Goal: Task Accomplishment & Management: Complete application form

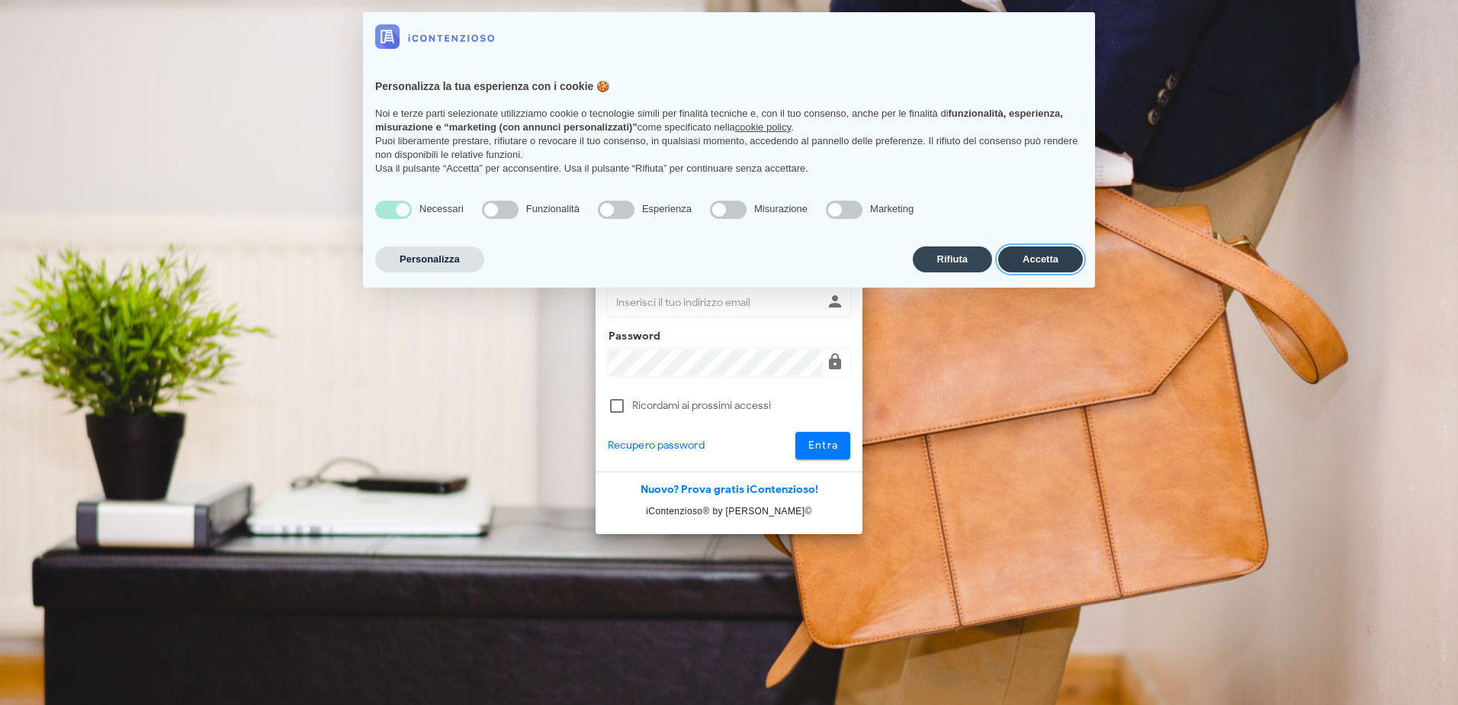
drag, startPoint x: 1008, startPoint y: 268, endPoint x: 868, endPoint y: 316, distance: 147.6
click at [1007, 268] on button "Accetta" at bounding box center [1040, 259] width 85 height 26
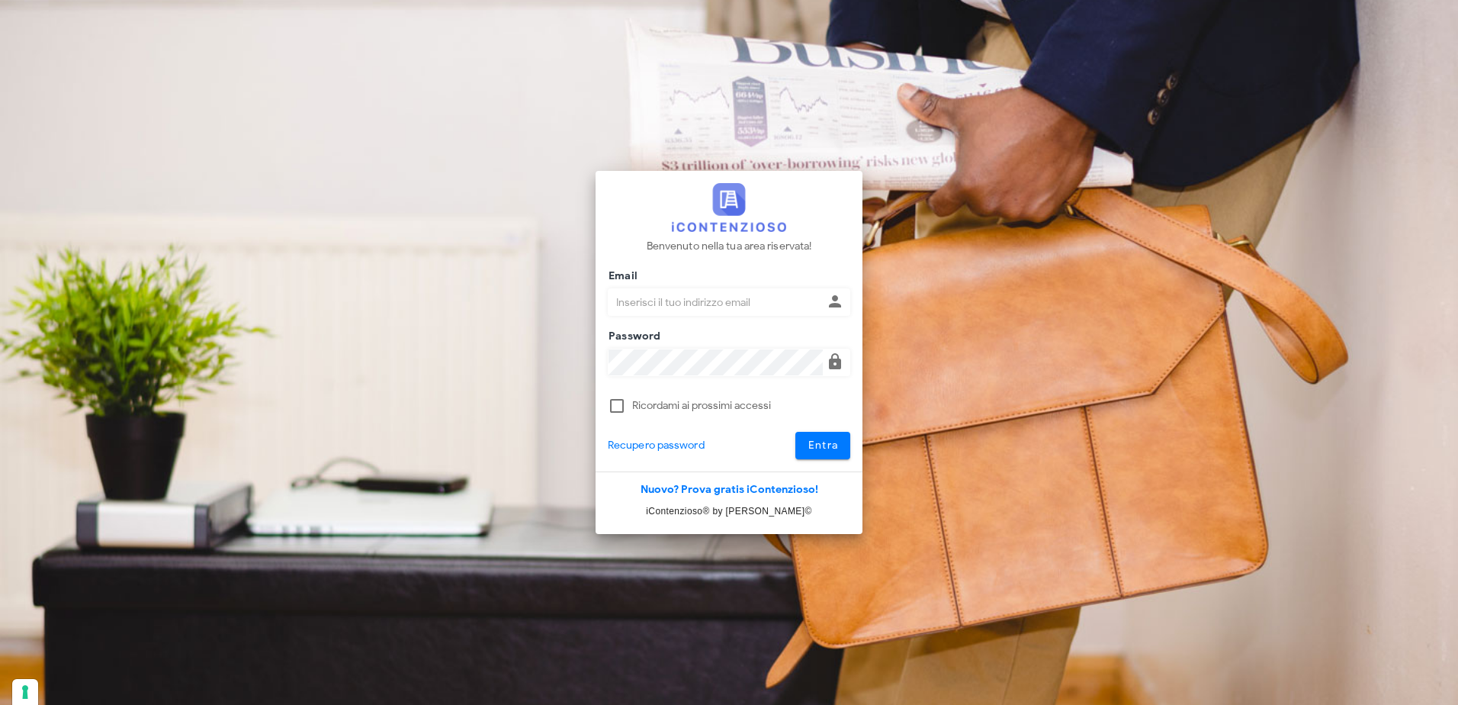
drag, startPoint x: 0, startPoint y: 0, endPoint x: 718, endPoint y: 302, distance: 779.4
click at [718, 302] on input "Email" at bounding box center [716, 302] width 214 height 26
type input "[EMAIL_ADDRESS][DOMAIN_NAME]"
click at [796, 432] on button "Entra" at bounding box center [824, 445] width 56 height 27
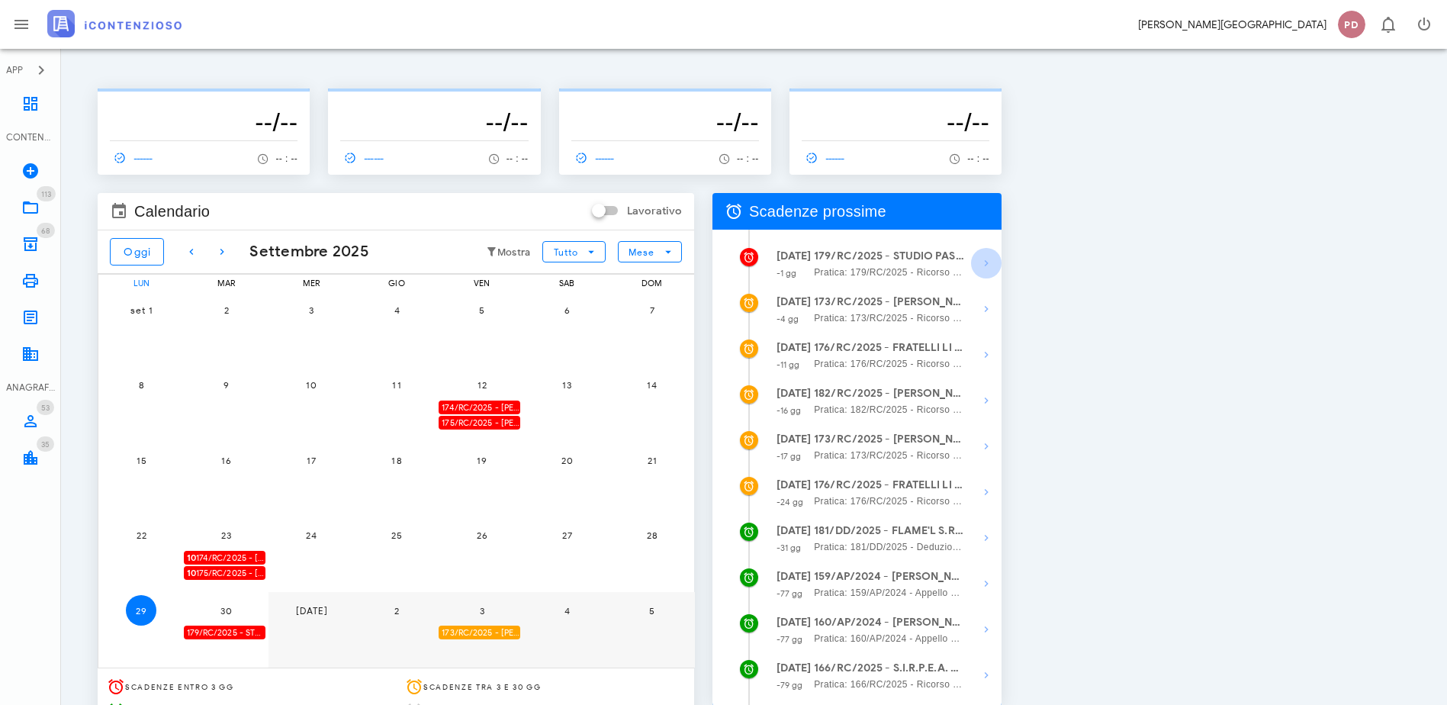
click at [1001, 262] on span "button" at bounding box center [986, 263] width 31 height 18
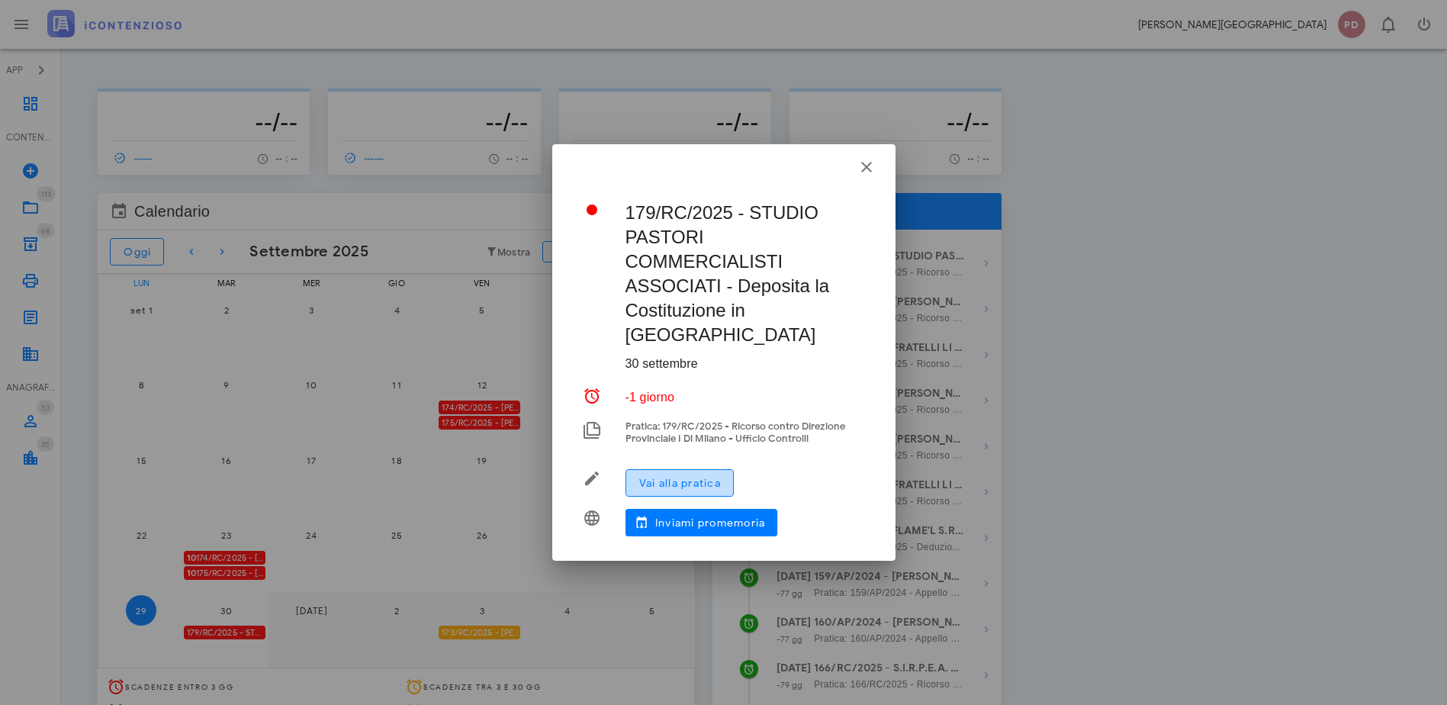
click at [661, 477] on span "Vai alla pratica" at bounding box center [679, 483] width 82 height 13
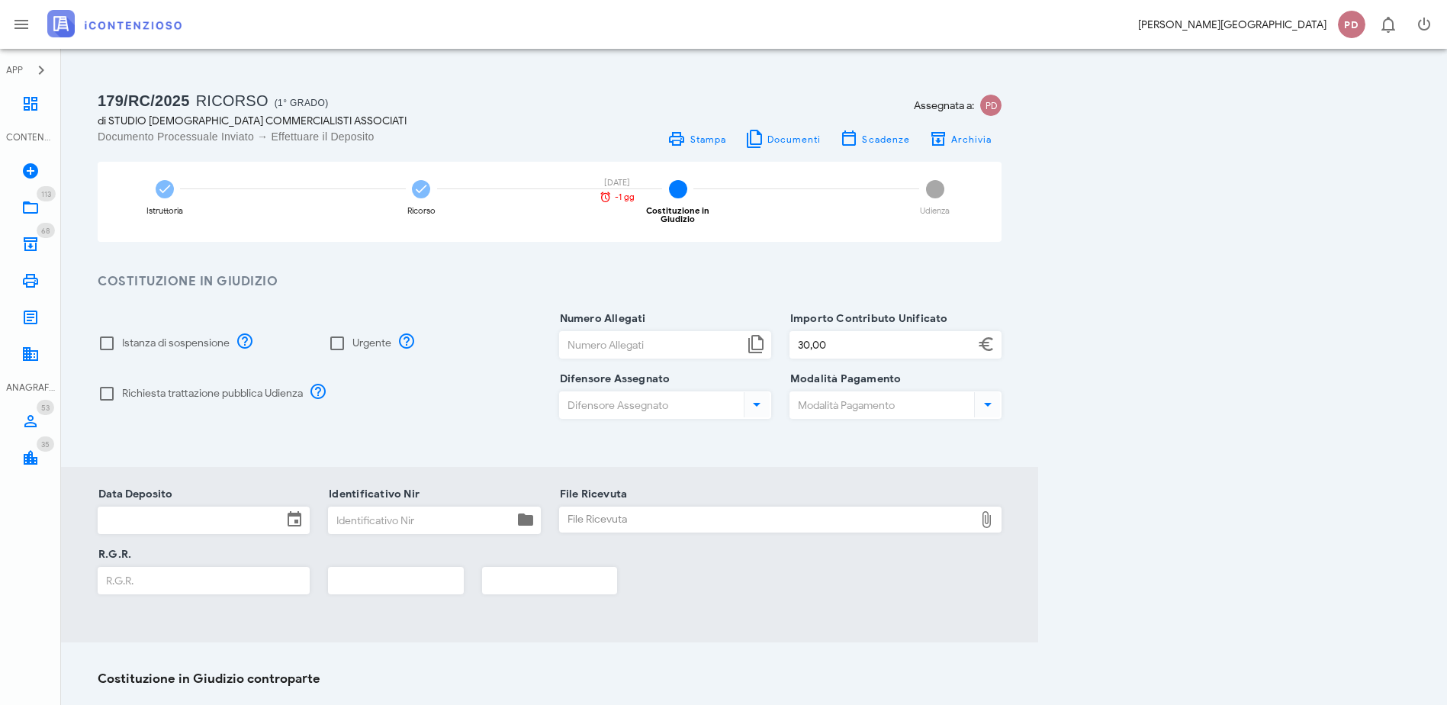
click at [169, 386] on label "Richiesta trattazione pubblica Udienza" at bounding box center [212, 393] width 181 height 15
checkbox input "true"
click at [744, 342] on input "Numero Allegati" at bounding box center [652, 345] width 184 height 26
click at [744, 341] on input "Numero Allegati" at bounding box center [652, 345] width 184 height 26
type input "14"
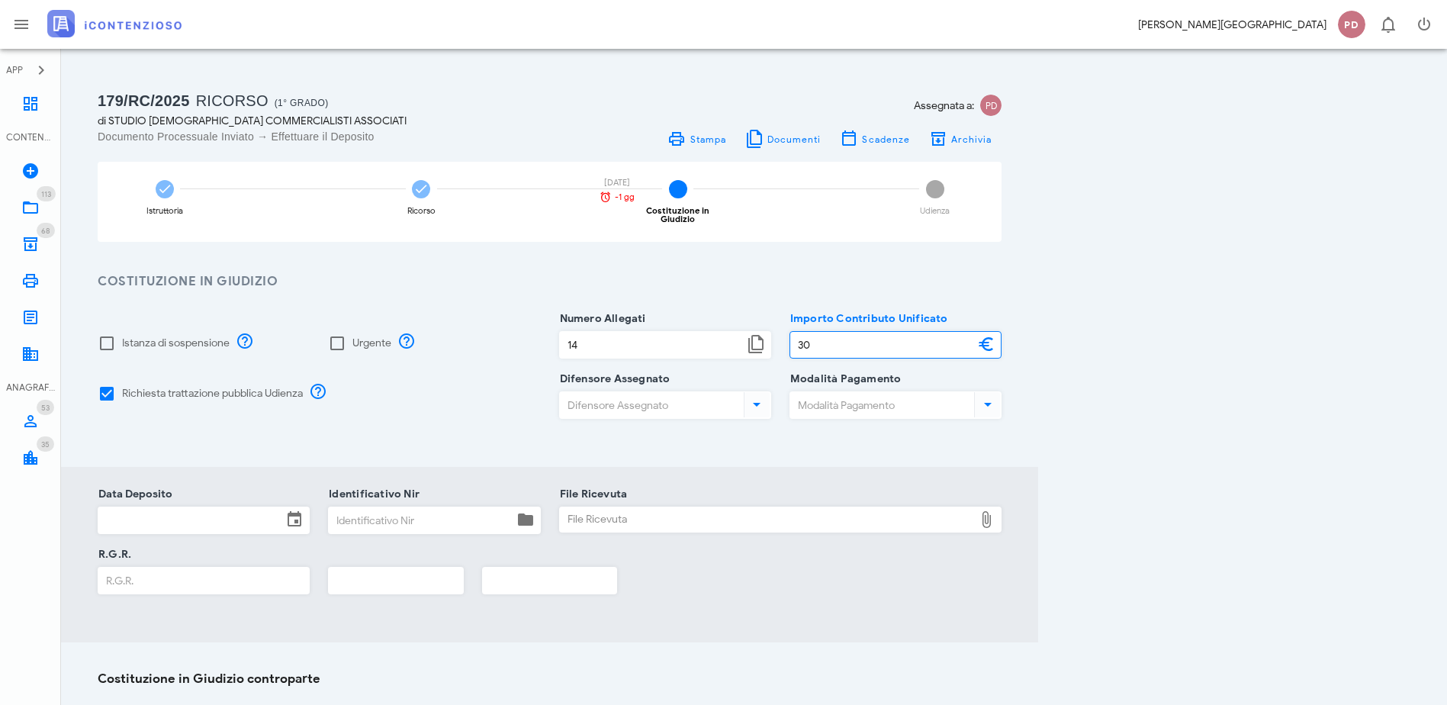
type input "30,00"
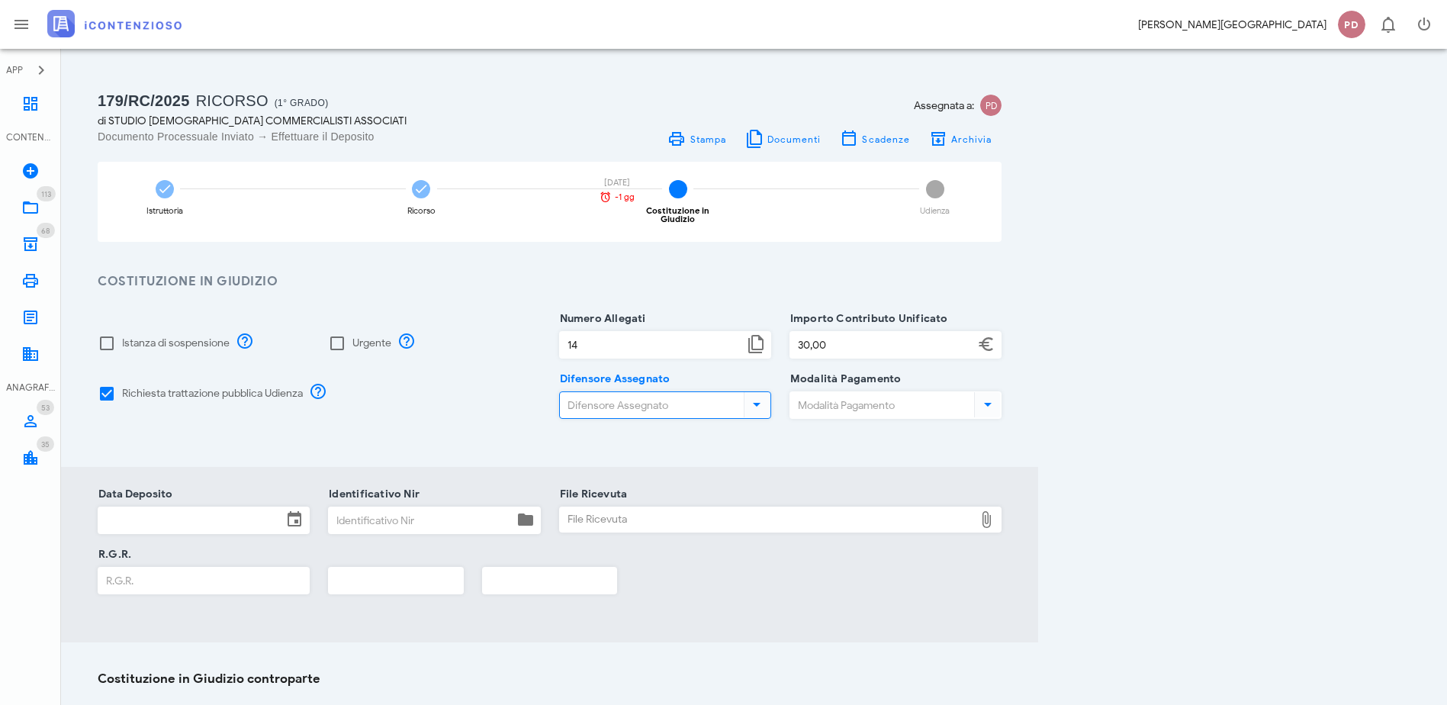
click at [741, 396] on input "Difensore Assegnato" at bounding box center [650, 405] width 181 height 26
click at [863, 460] on div "Diego Pastori pdidac@tiscali.it" at bounding box center [945, 440] width 254 height 46
type input "Diego Pastori"
click at [1001, 381] on div "Modalità Pagamento" at bounding box center [895, 409] width 212 height 60
click at [971, 397] on input "Modalità Pagamento" at bounding box center [880, 405] width 181 height 26
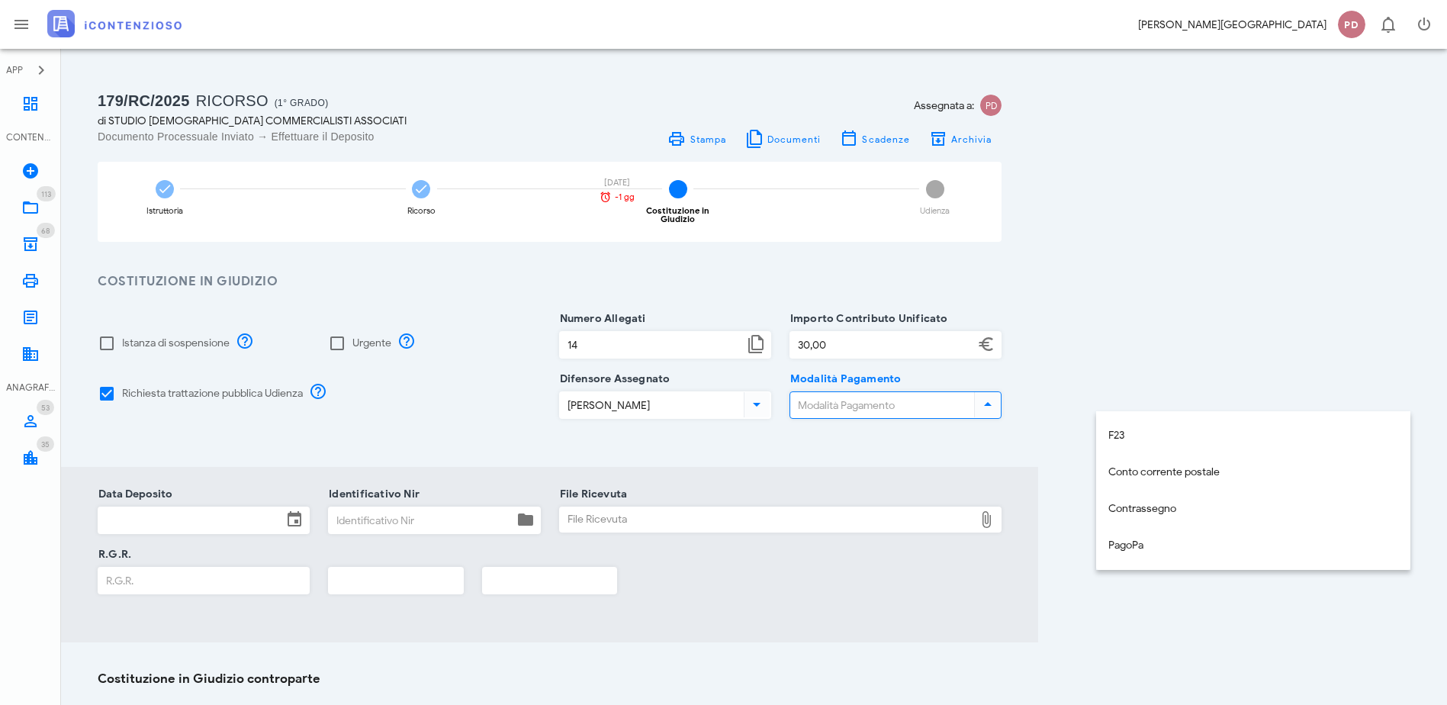
click at [1152, 532] on div "PagoPa" at bounding box center [1253, 545] width 290 height 31
type input "PagoPa"
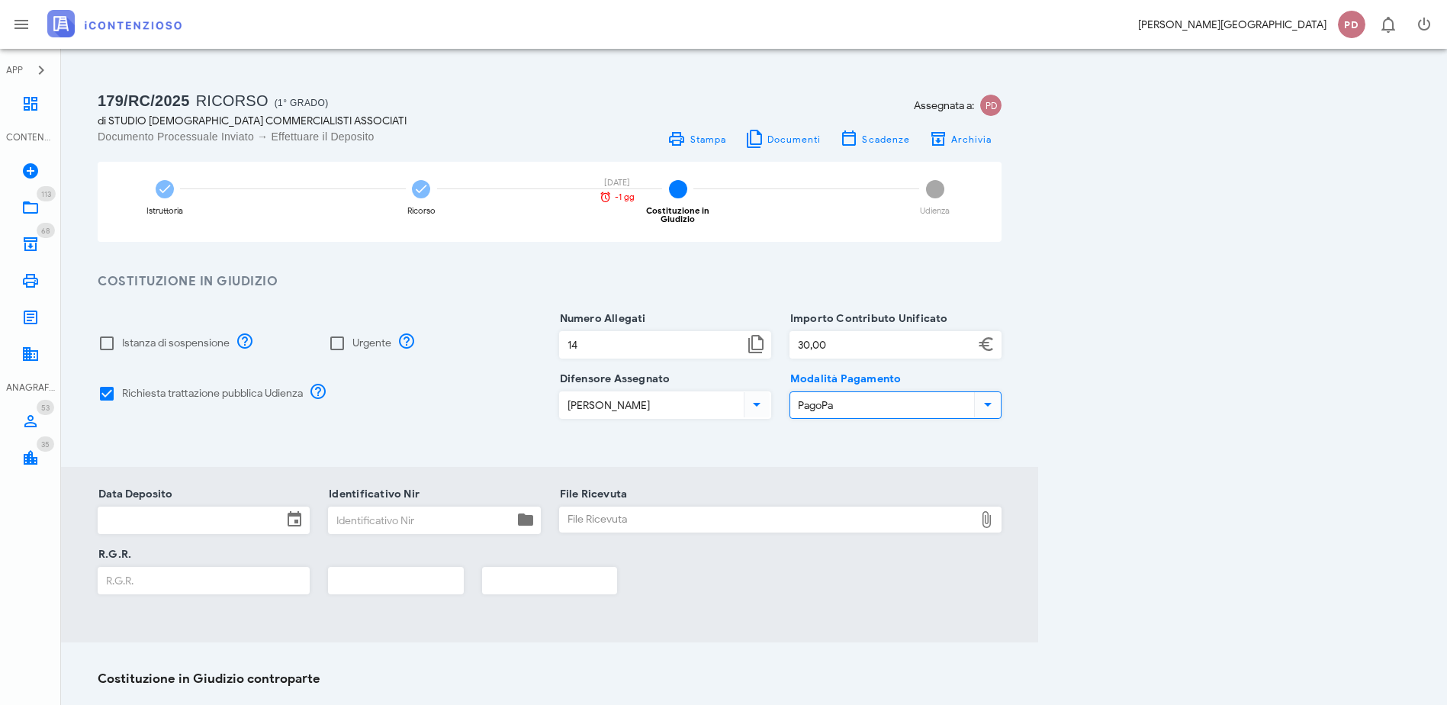
click at [245, 506] on div "Data Deposito" at bounding box center [204, 519] width 212 height 27
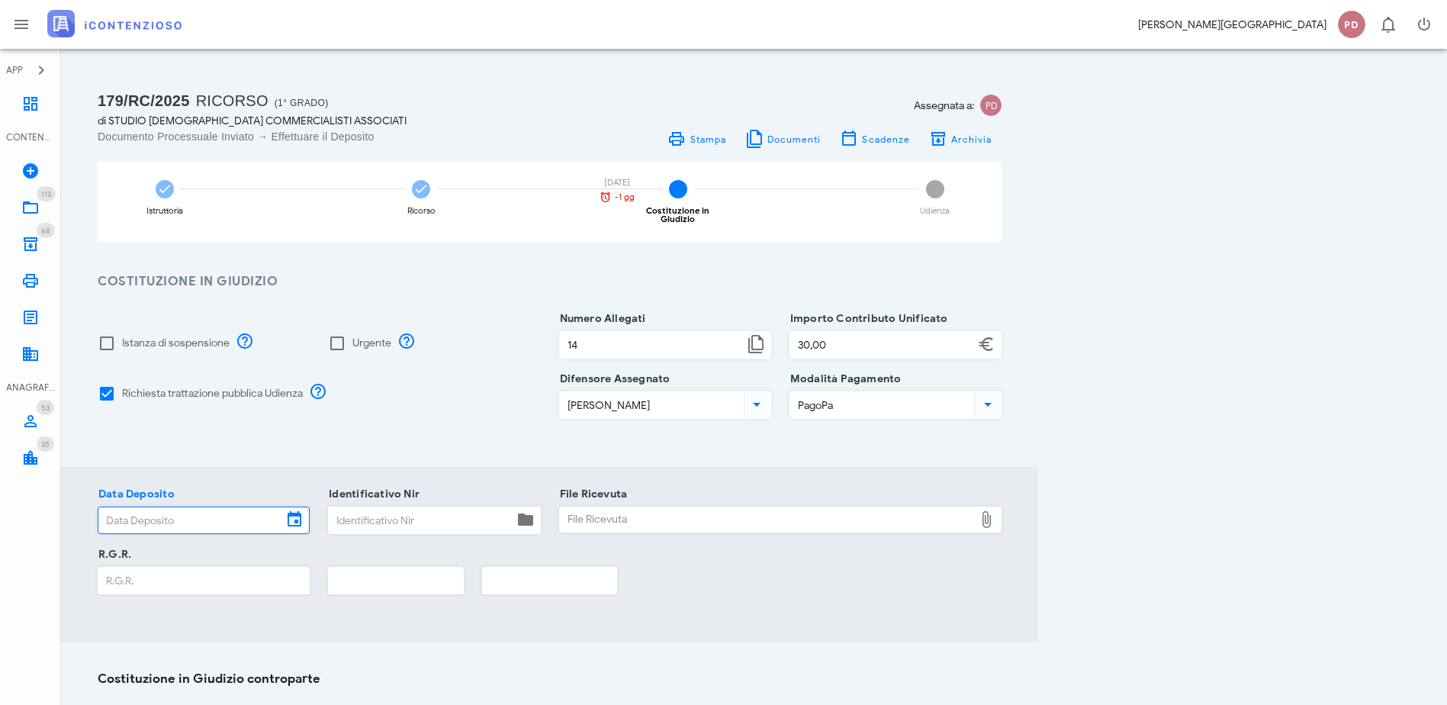
click at [304, 510] on icon at bounding box center [294, 519] width 18 height 18
click at [304, 511] on icon at bounding box center [294, 519] width 18 height 18
click at [282, 511] on input "Data Deposito" at bounding box center [190, 520] width 184 height 26
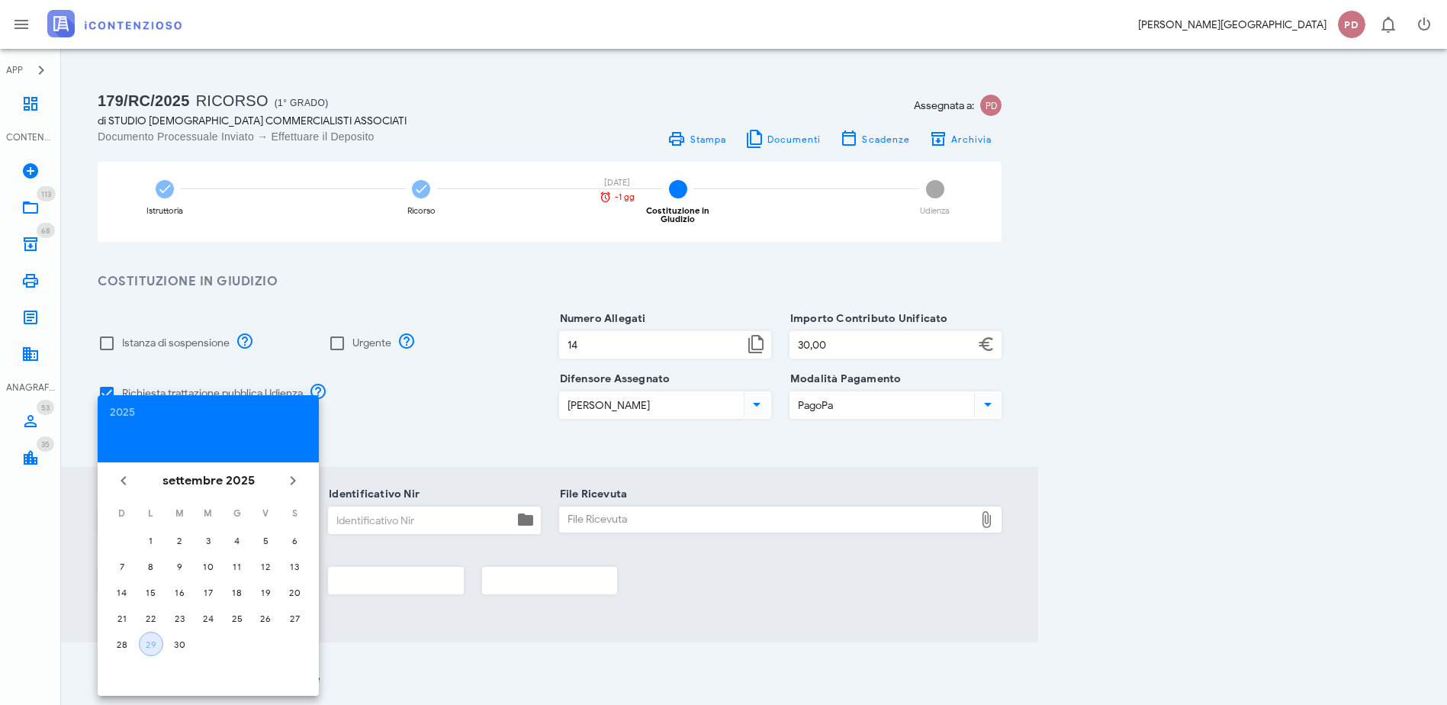
click at [148, 638] on div "29" at bounding box center [151, 643] width 23 height 11
type input "29/09/2025"
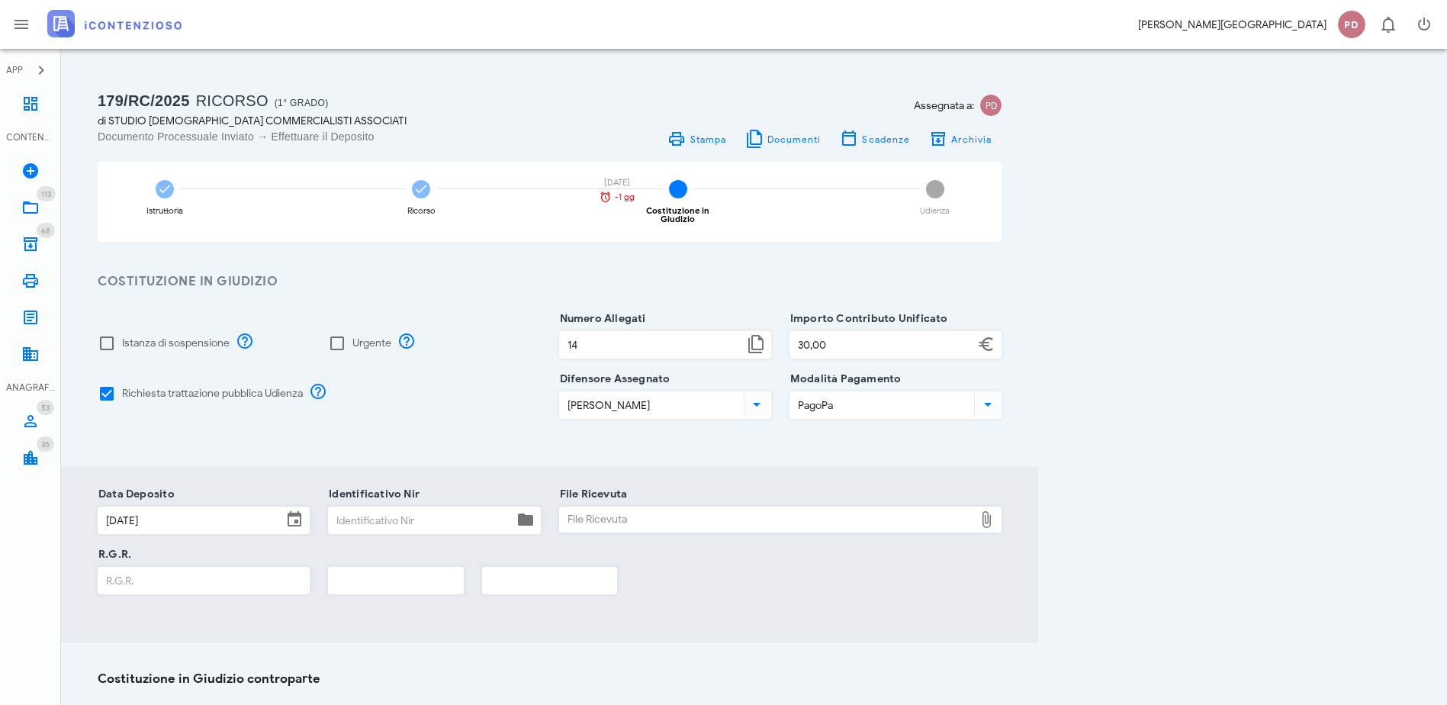
click at [855, 519] on div "File Ricevuta" at bounding box center [767, 519] width 415 height 24
type input "C:\fakepath\Ricevuta_NIR_T-1386410-2025.pdf"
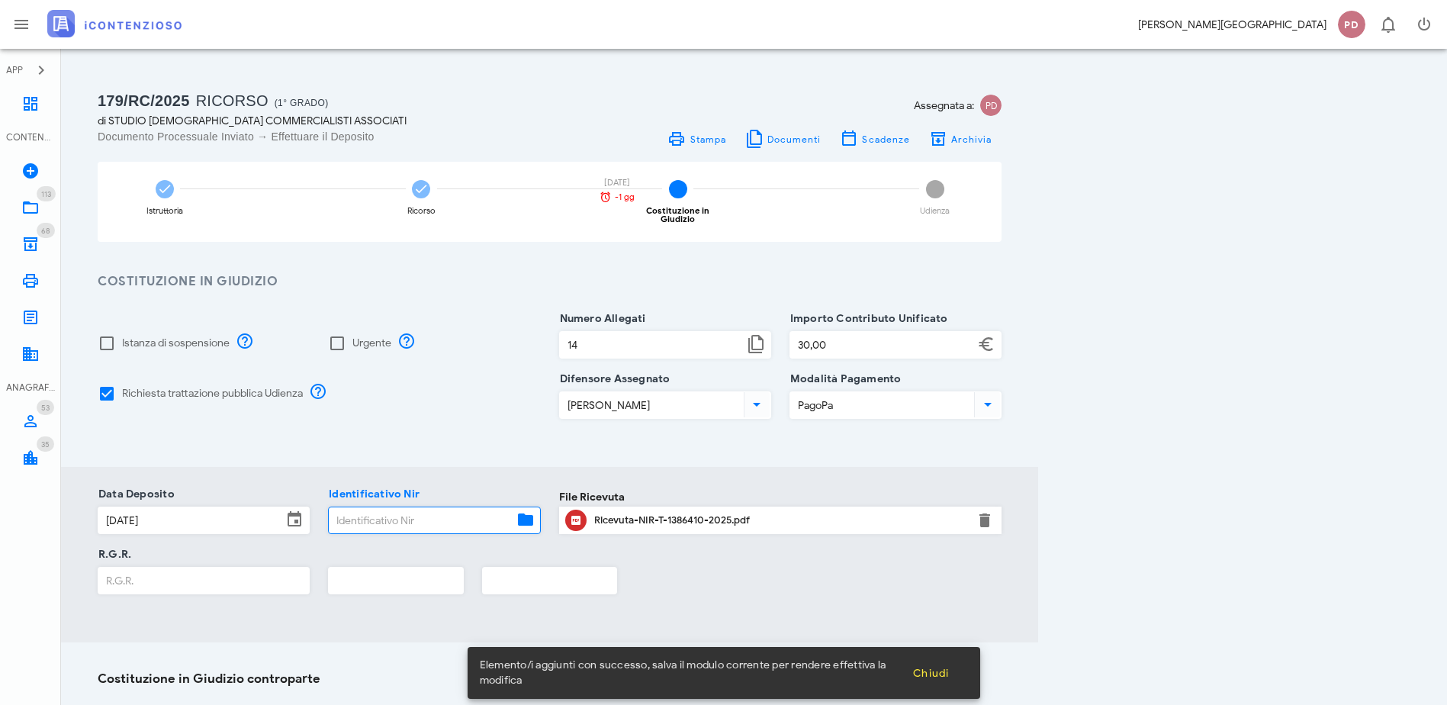
click at [484, 507] on input "Identificativo Nir" at bounding box center [421, 520] width 184 height 26
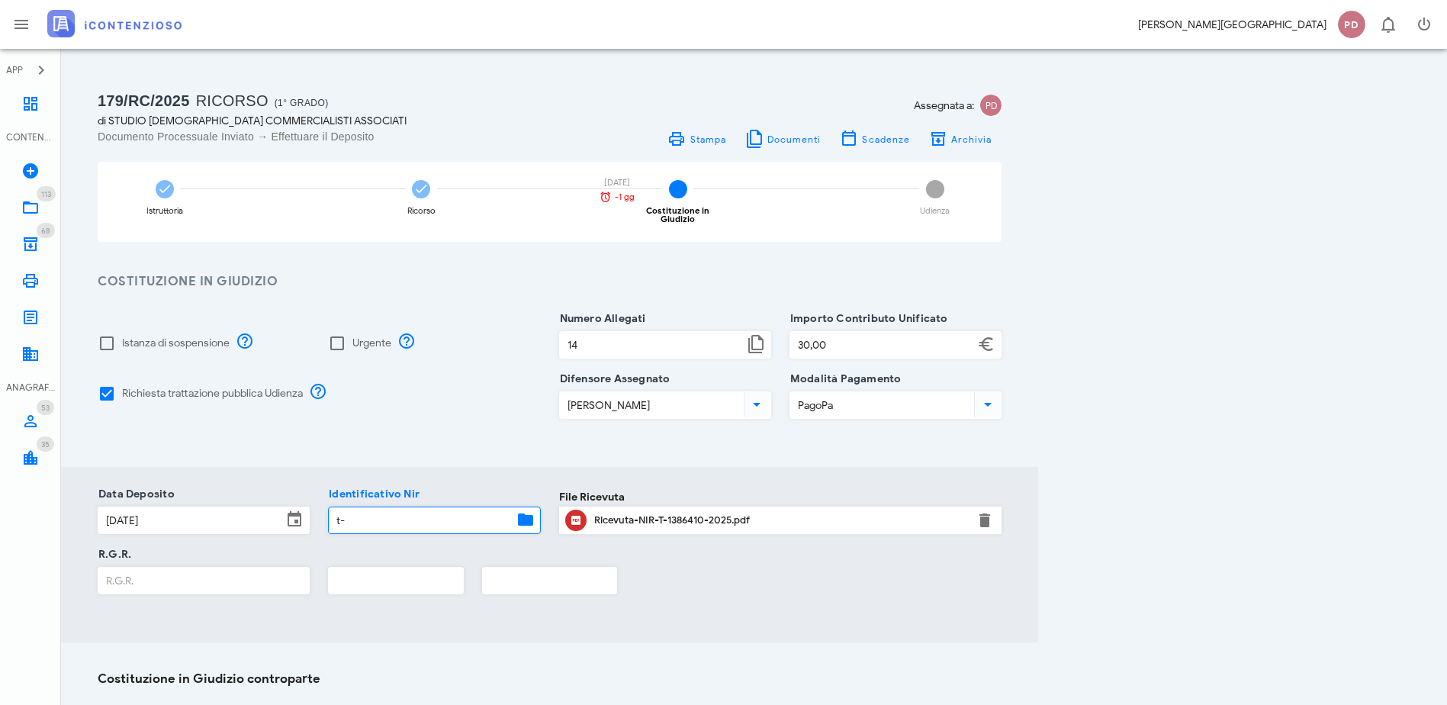
type input "t"
type input "T-1386410-2025"
click at [463, 567] on input "text" at bounding box center [396, 580] width 134 height 26
type input "2025"
click at [145, 585] on div "R.G.R." at bounding box center [204, 580] width 212 height 27
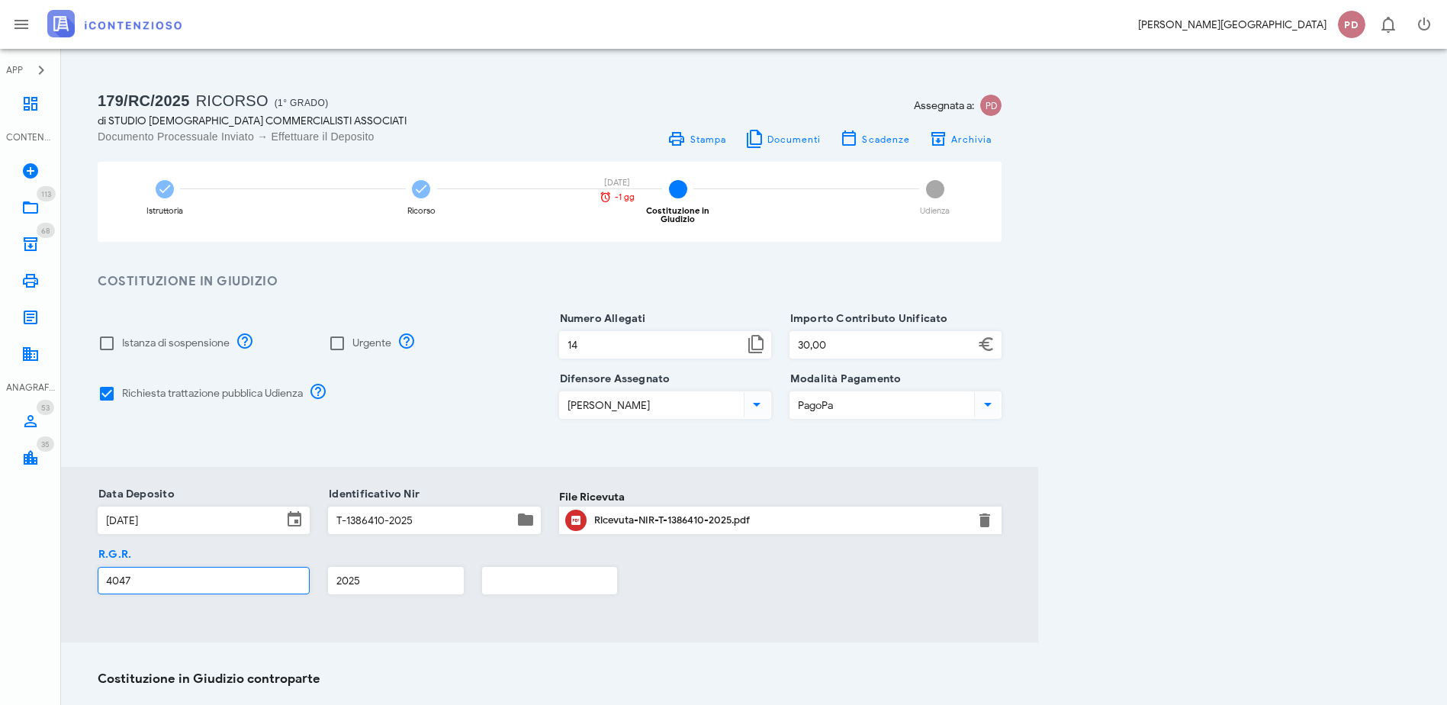
scroll to position [197, 0]
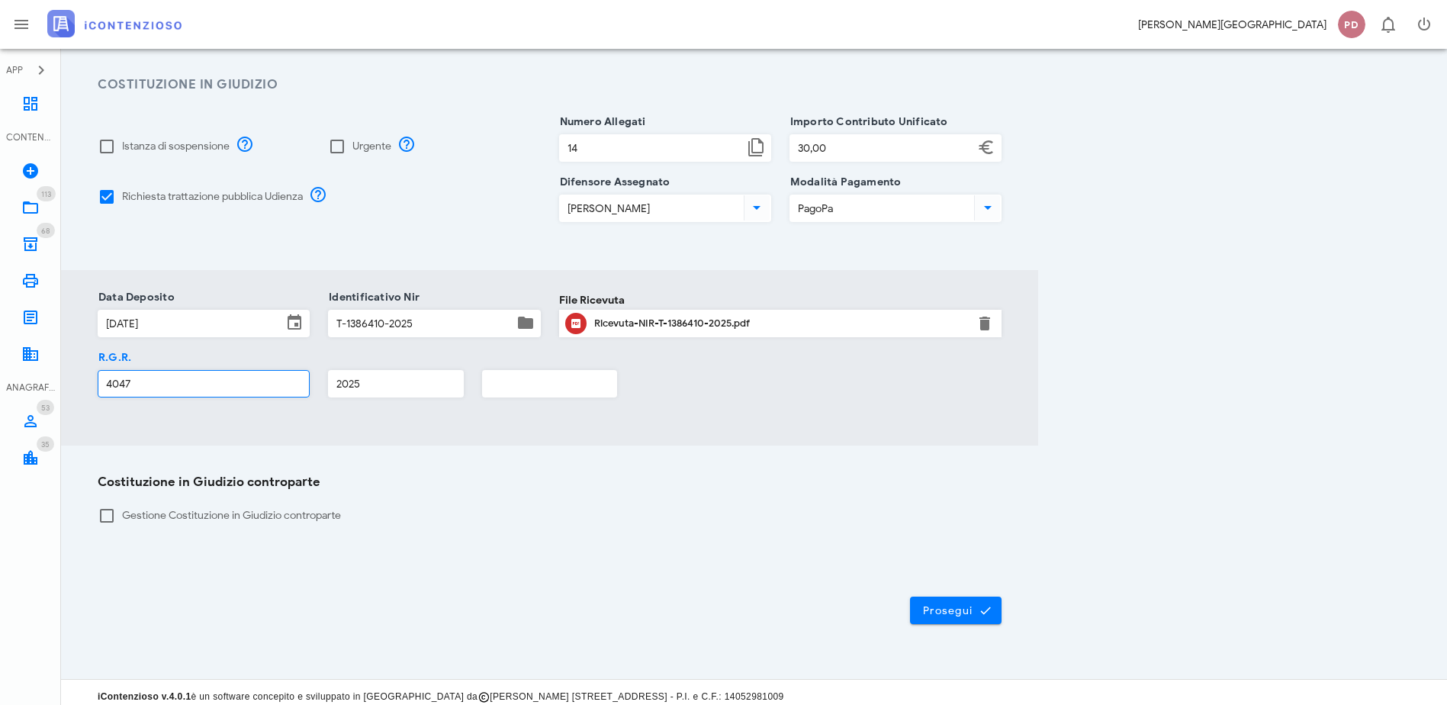
type input "4047"
click at [989, 603] on span "Prosegui" at bounding box center [955, 610] width 67 height 14
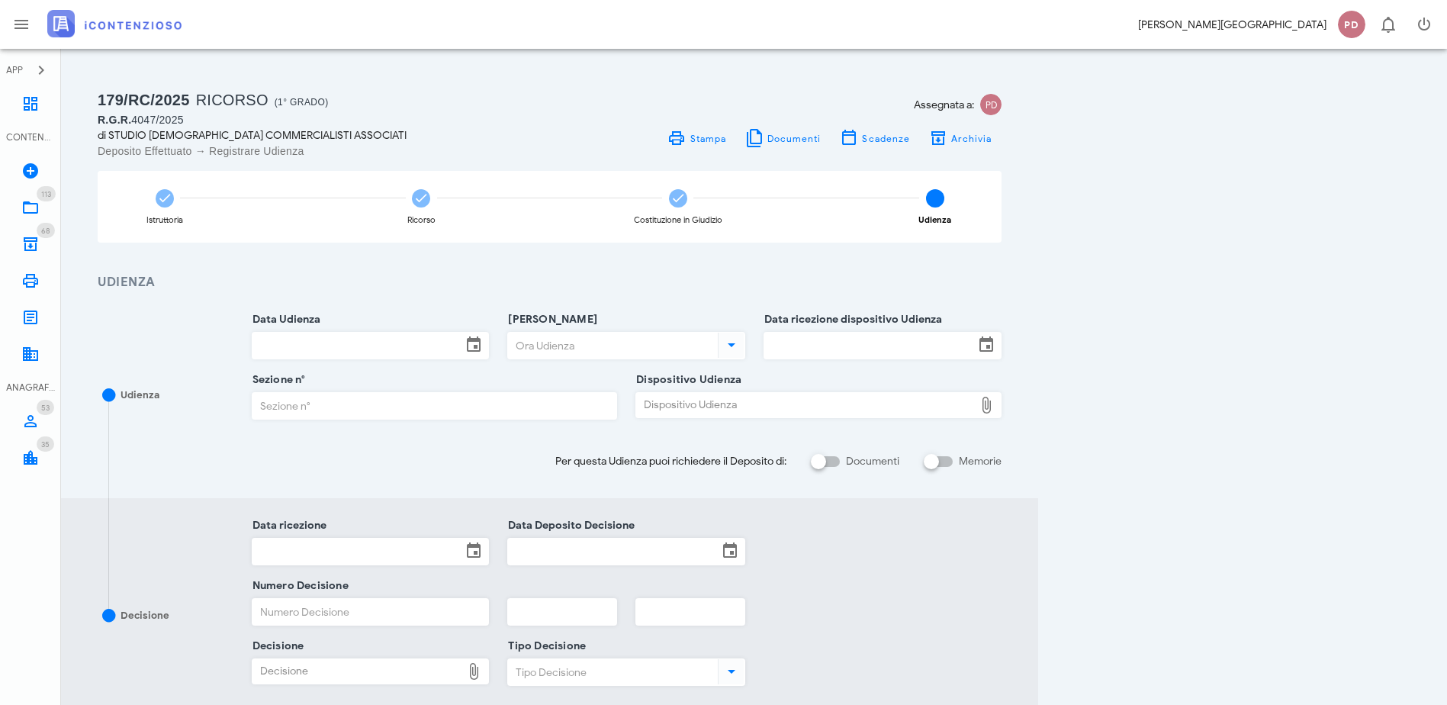
scroll to position [0, 0]
click at [112, 36] on img at bounding box center [114, 23] width 134 height 27
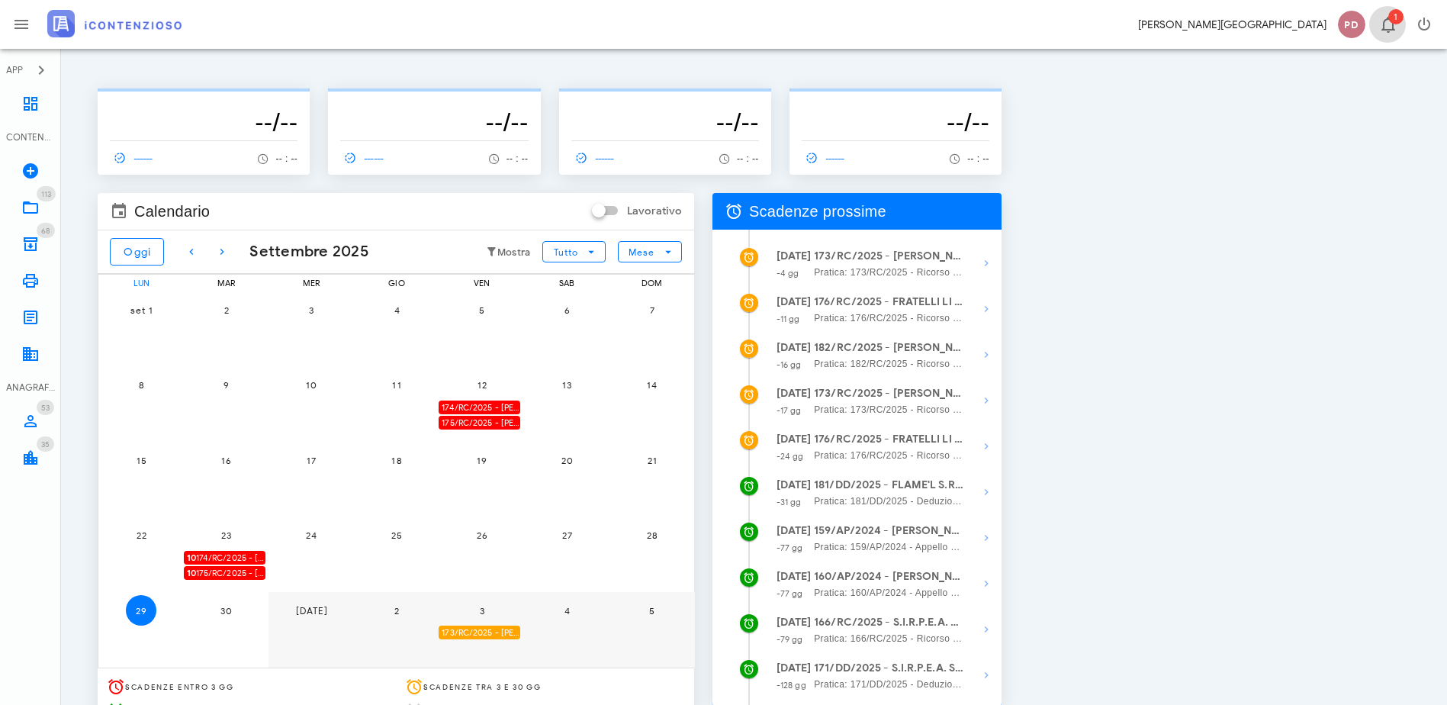
click at [1391, 29] on icon "button" at bounding box center [1388, 24] width 18 height 18
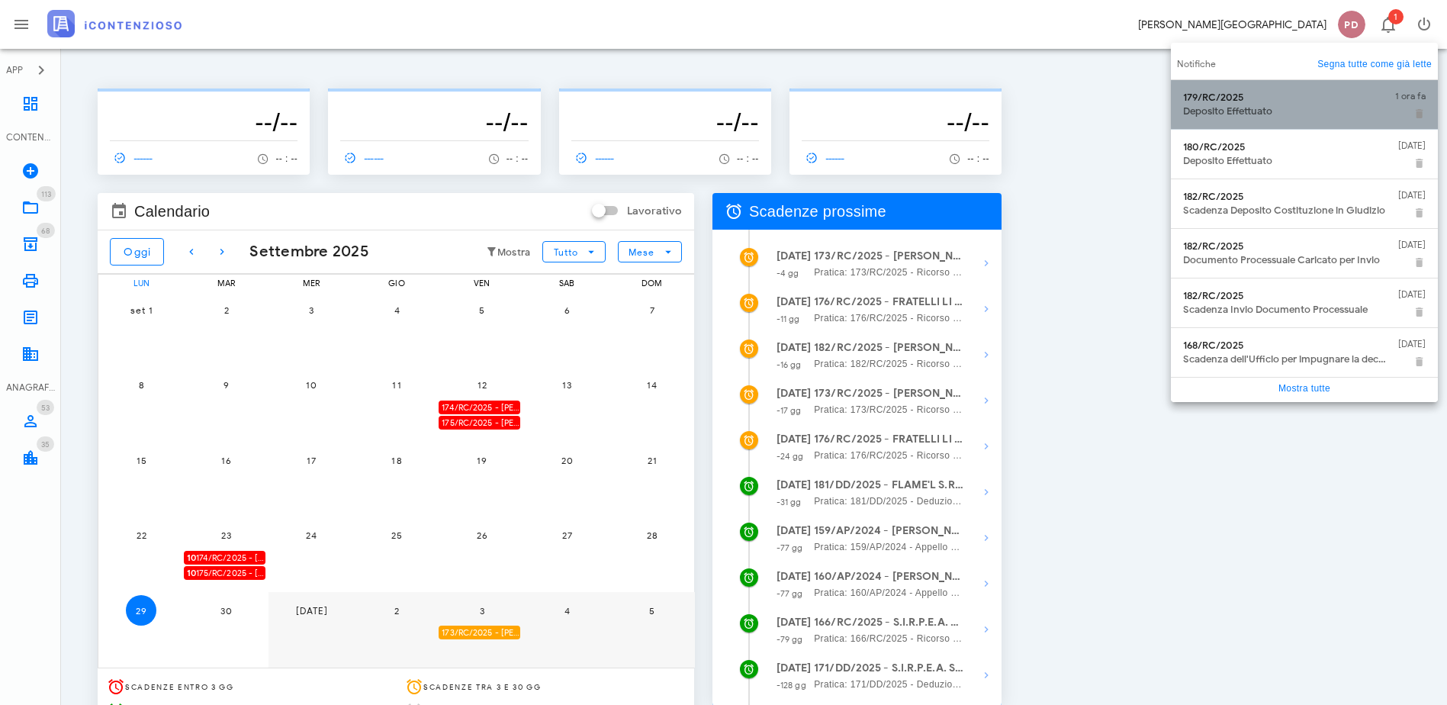
click at [1332, 86] on div "179/RC/2025 Deposito Effettuato" at bounding box center [1283, 104] width 200 height 38
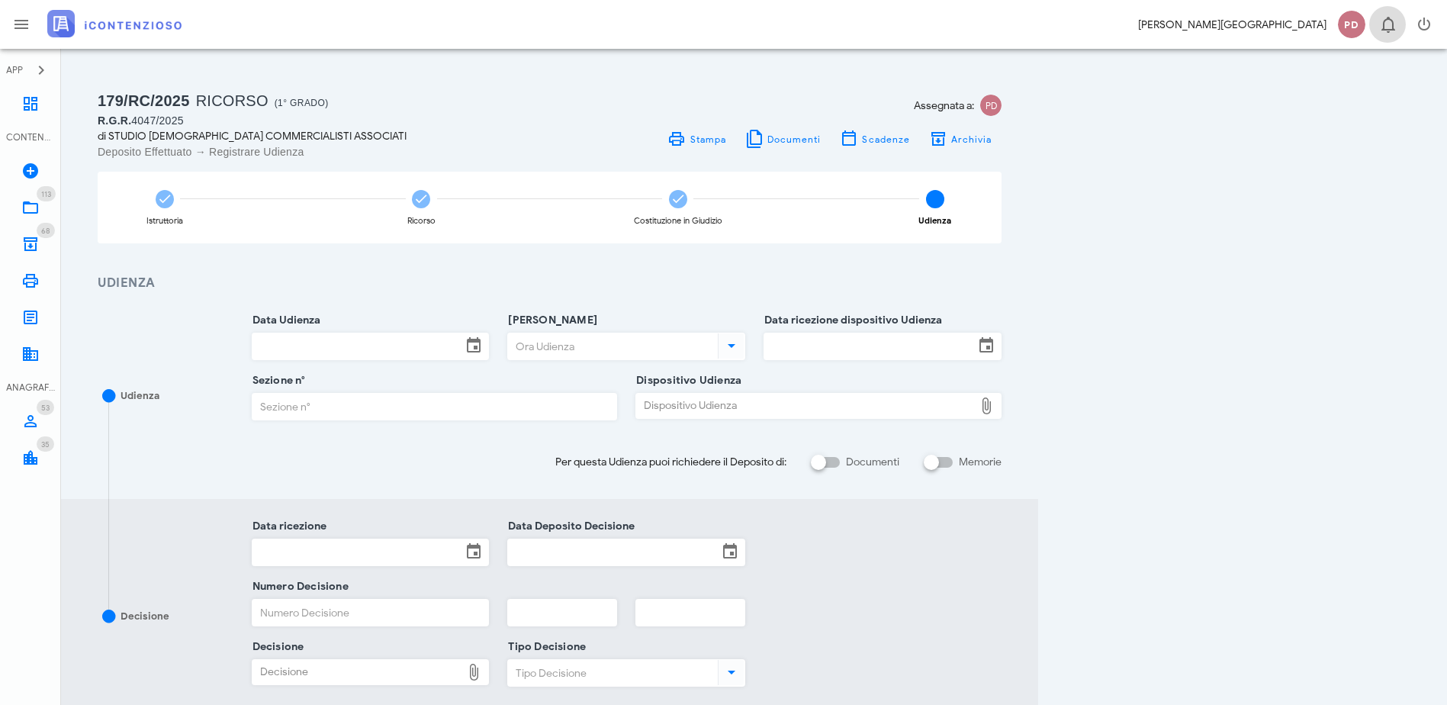
click at [1388, 25] on icon "button" at bounding box center [1388, 24] width 18 height 18
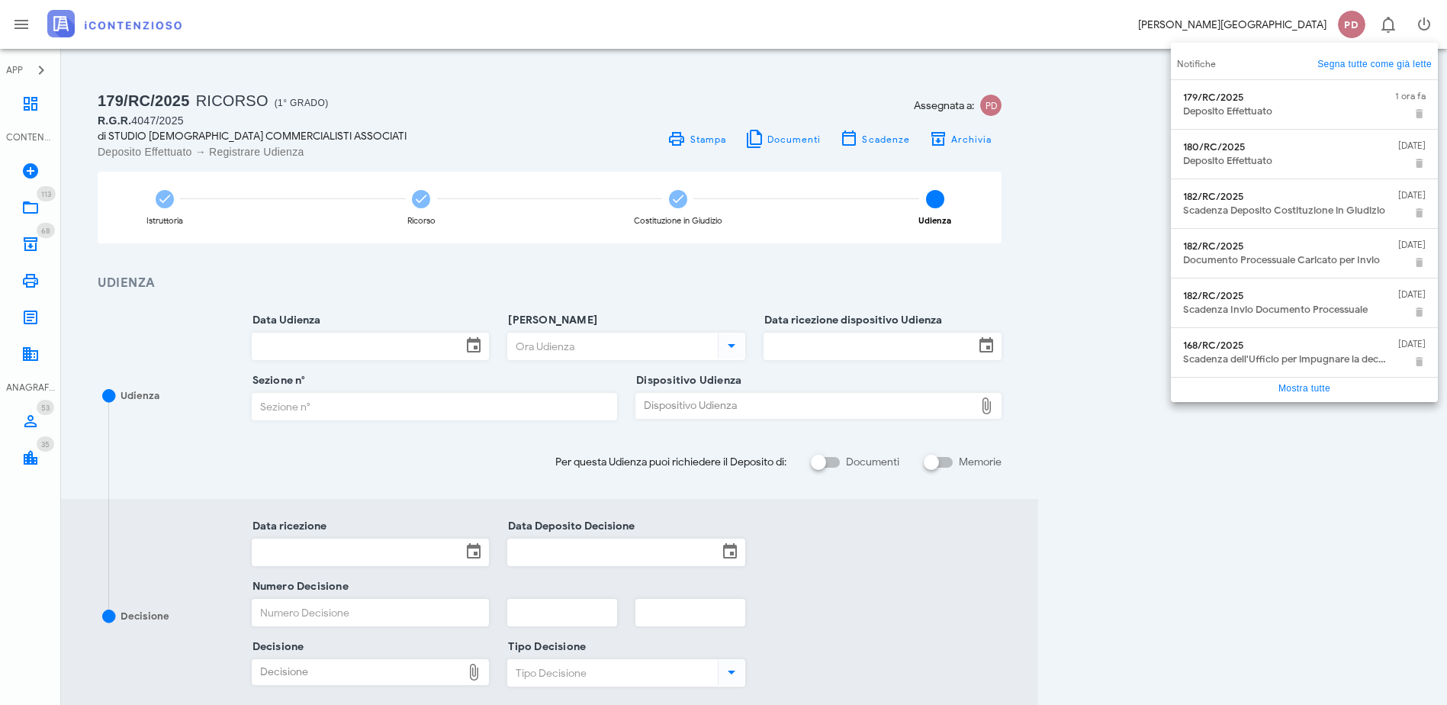
click at [133, 35] on img at bounding box center [114, 23] width 134 height 27
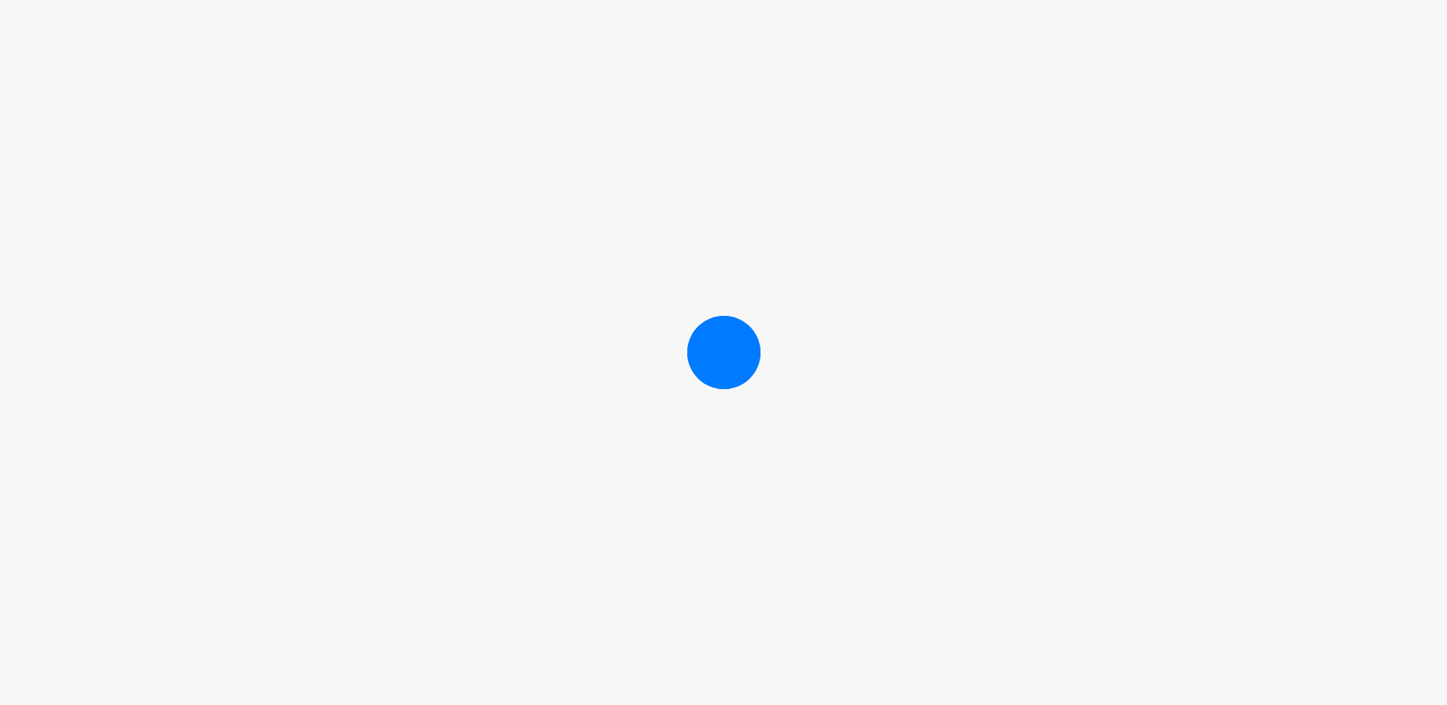
click at [133, 35] on div at bounding box center [723, 352] width 1447 height 705
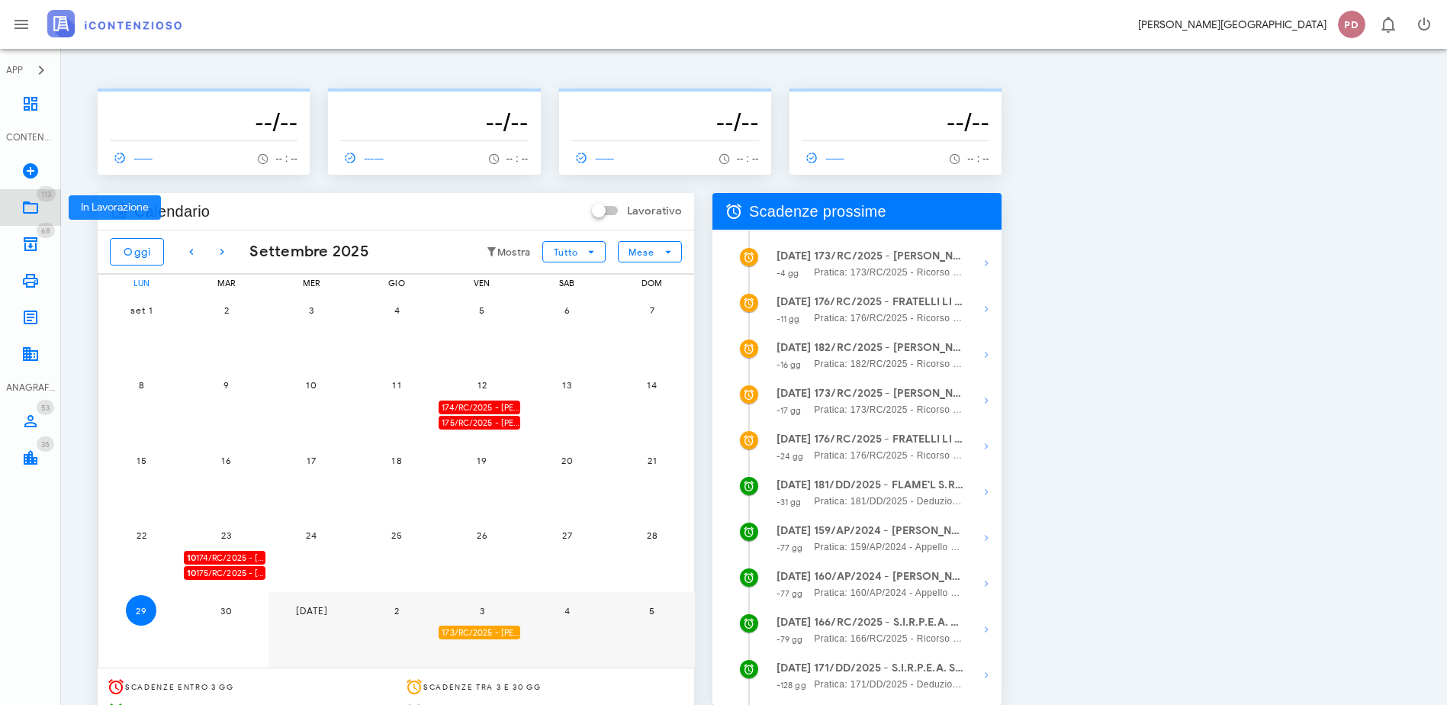
click at [37, 214] on icon at bounding box center [30, 207] width 18 height 18
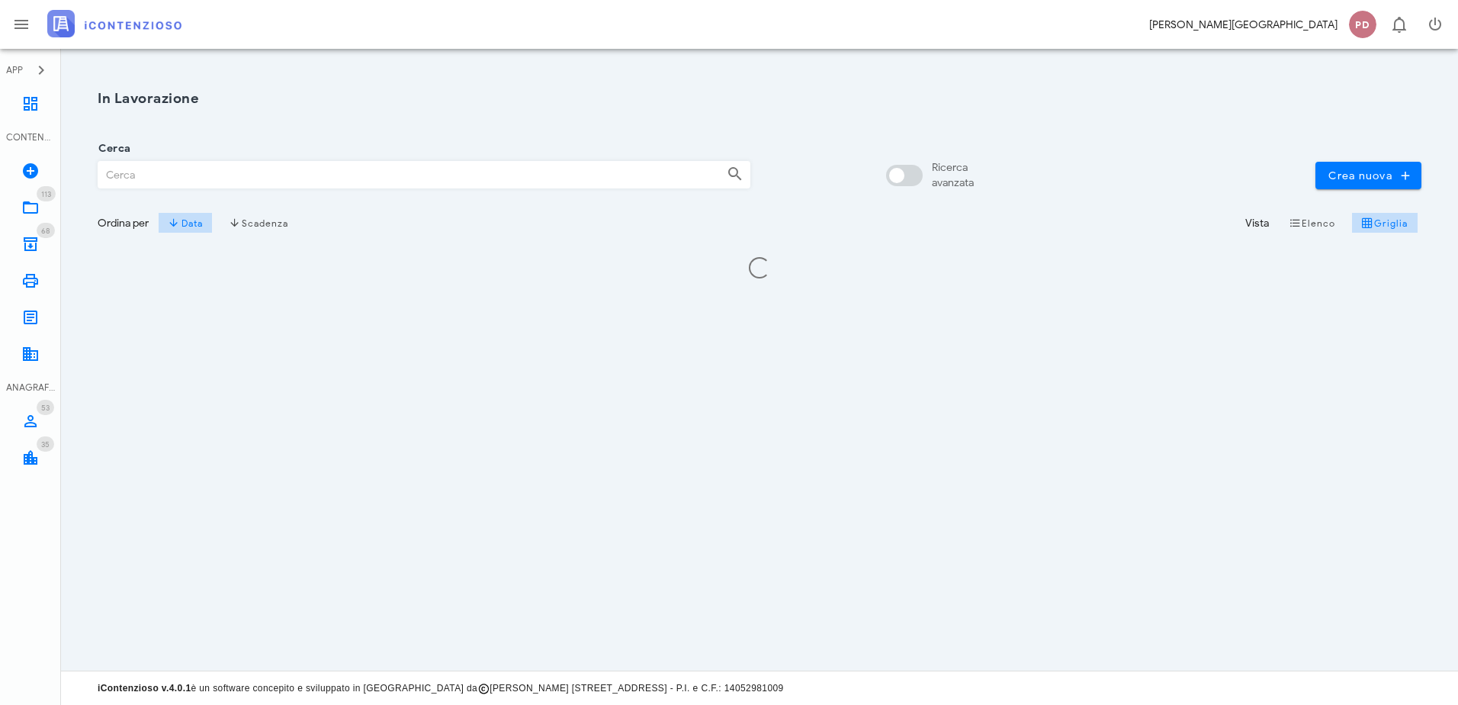
click at [37, 133] on div "CONTENZIOSO" at bounding box center [30, 137] width 49 height 14
click at [37, 114] on link "Dashboard" at bounding box center [30, 103] width 61 height 37
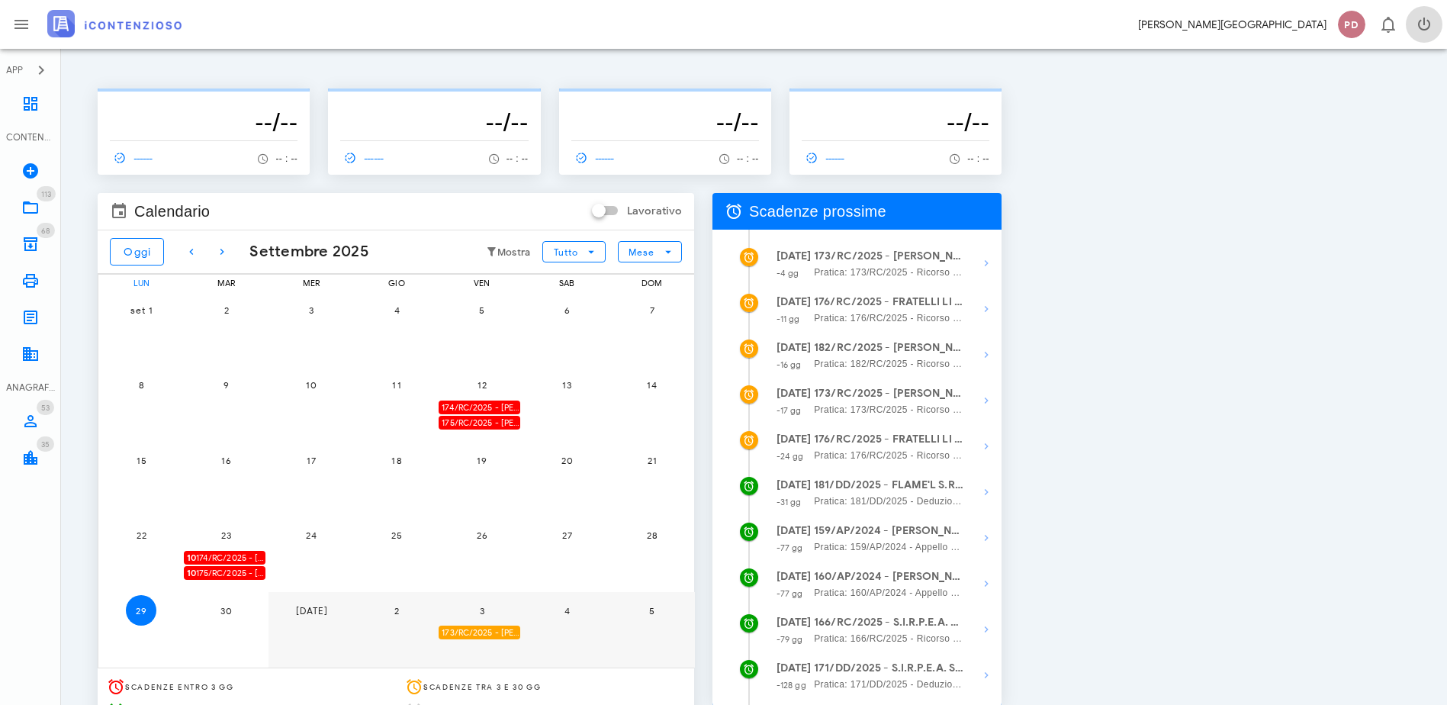
click at [1428, 41] on button "button" at bounding box center [1424, 24] width 37 height 37
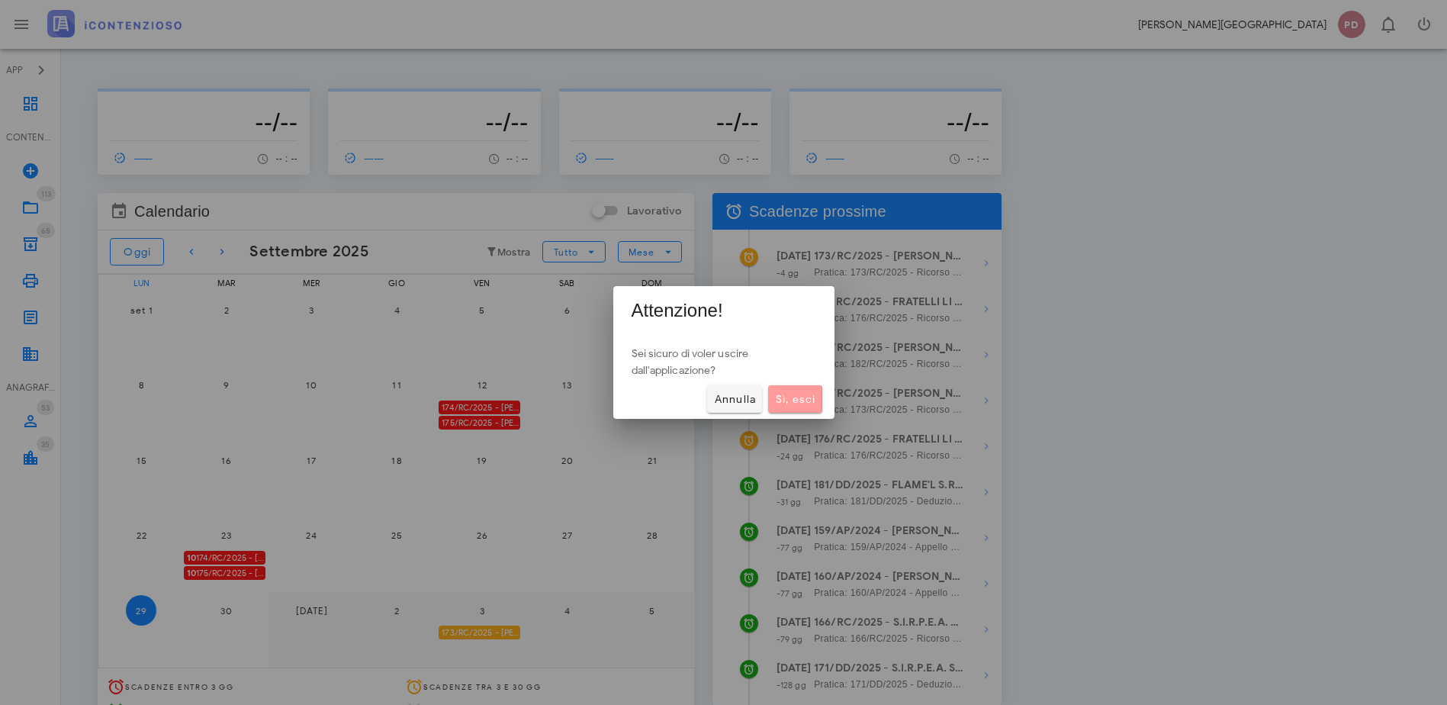
click at [778, 397] on span "Sì, esci" at bounding box center [794, 399] width 41 height 13
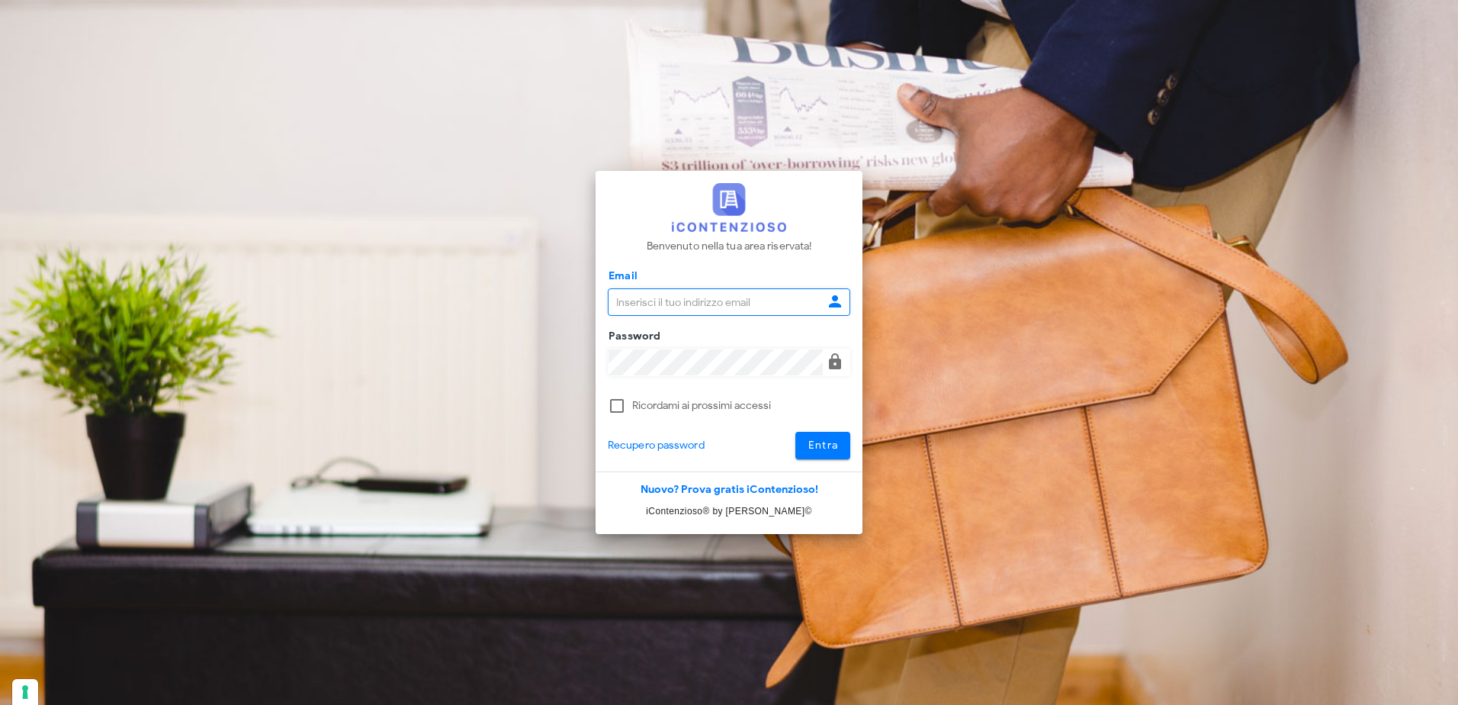
click at [693, 294] on input "Email" at bounding box center [716, 302] width 214 height 26
type input "[EMAIL_ADDRESS][DOMAIN_NAME]"
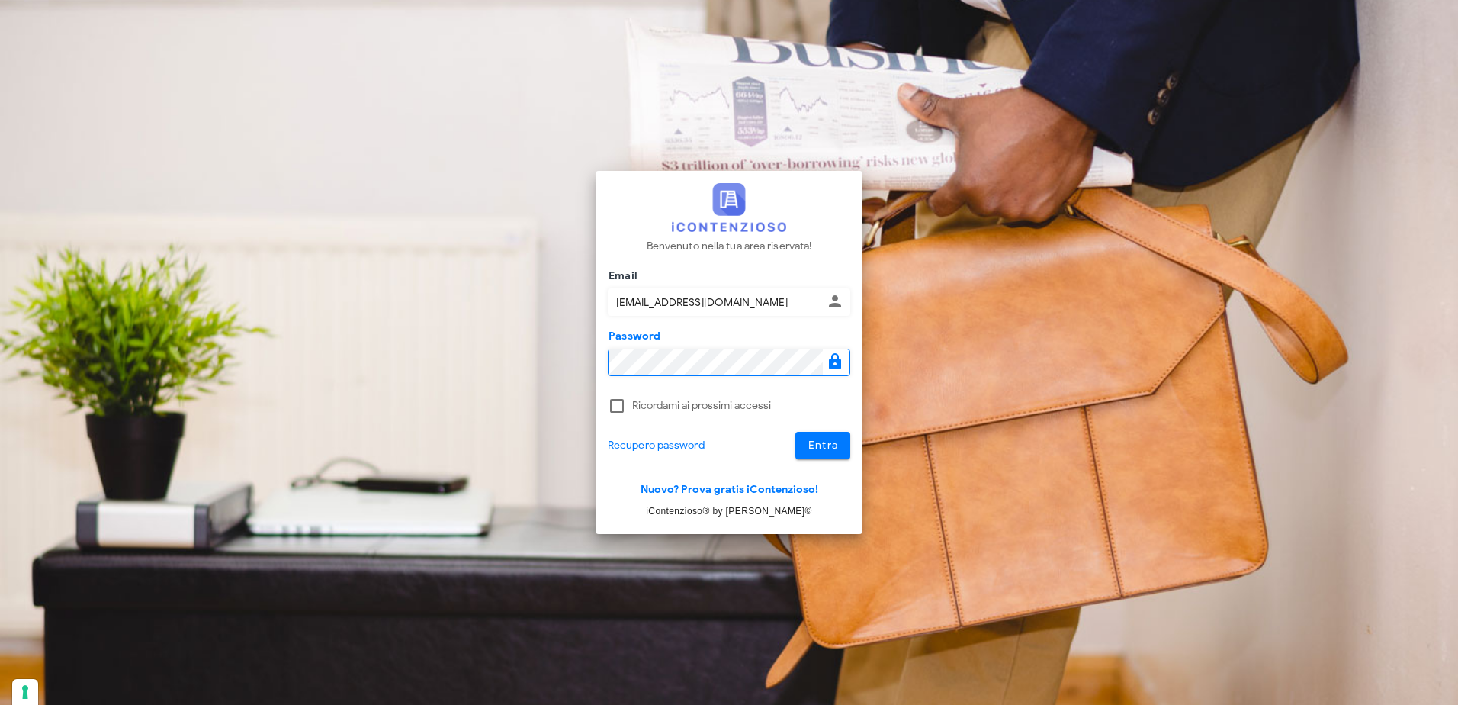
click at [796, 432] on button "Entra" at bounding box center [824, 445] width 56 height 27
click at [575, 358] on div "Benvenuto nella tua area riservata! Email [EMAIL_ADDRESS][DOMAIN_NAME] Credenzi…" at bounding box center [729, 352] width 732 height 705
click at [796, 432] on button "Entra" at bounding box center [824, 445] width 56 height 27
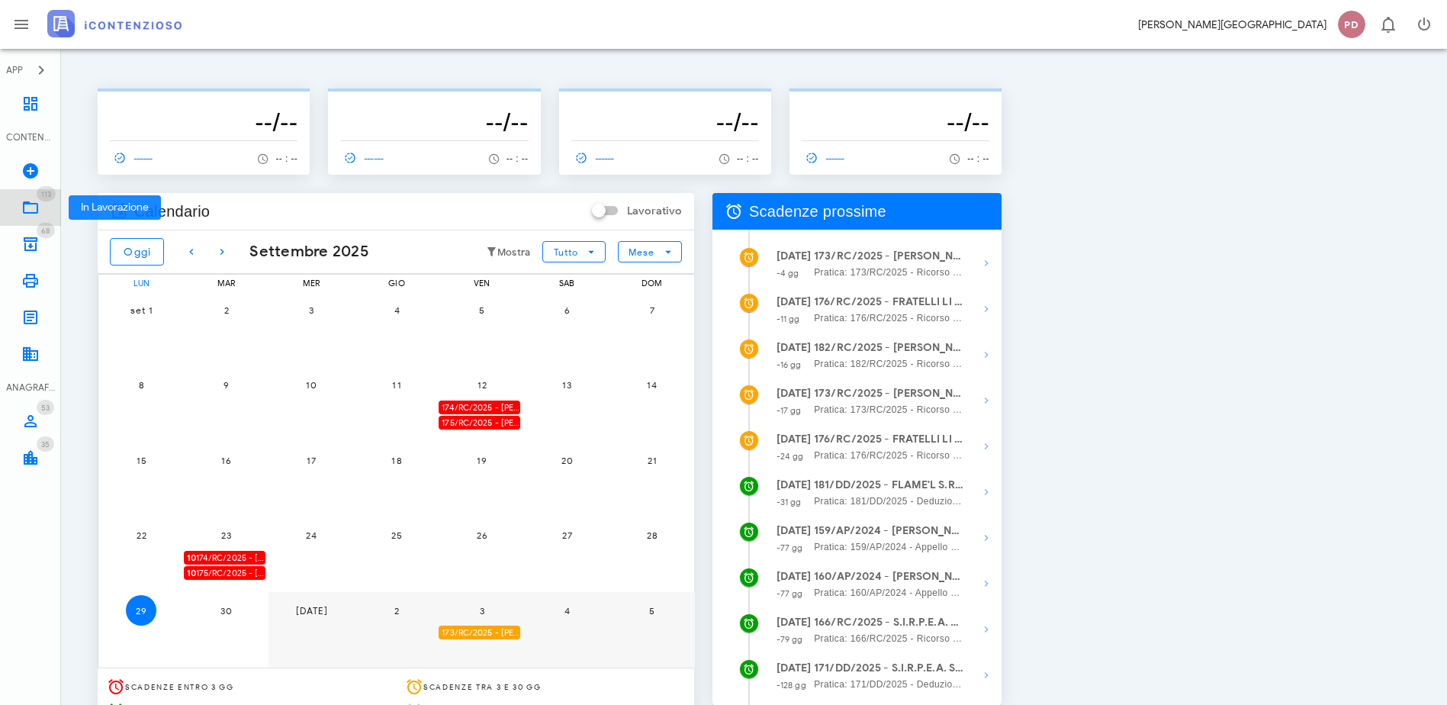
click at [31, 205] on icon at bounding box center [30, 207] width 18 height 18
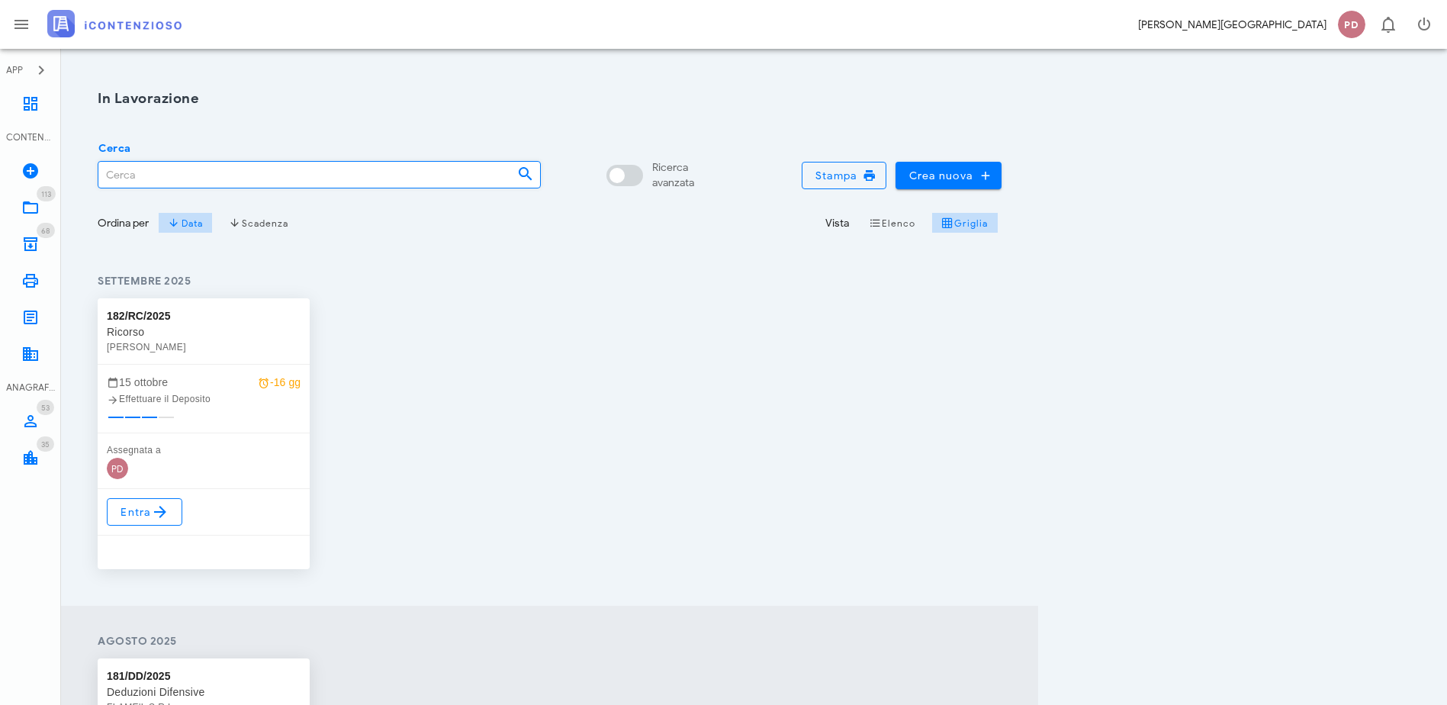
click at [140, 185] on input "Cerca" at bounding box center [301, 175] width 407 height 26
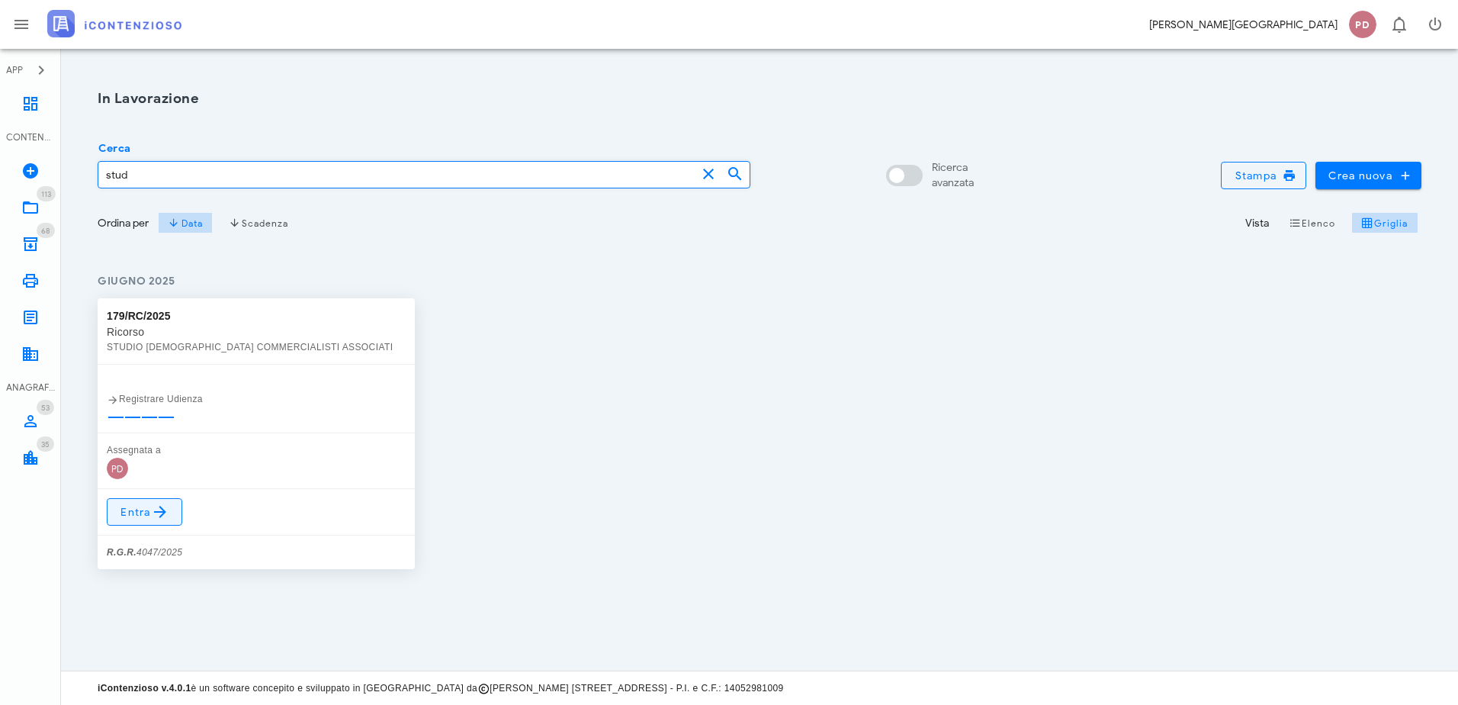
type input "stud"
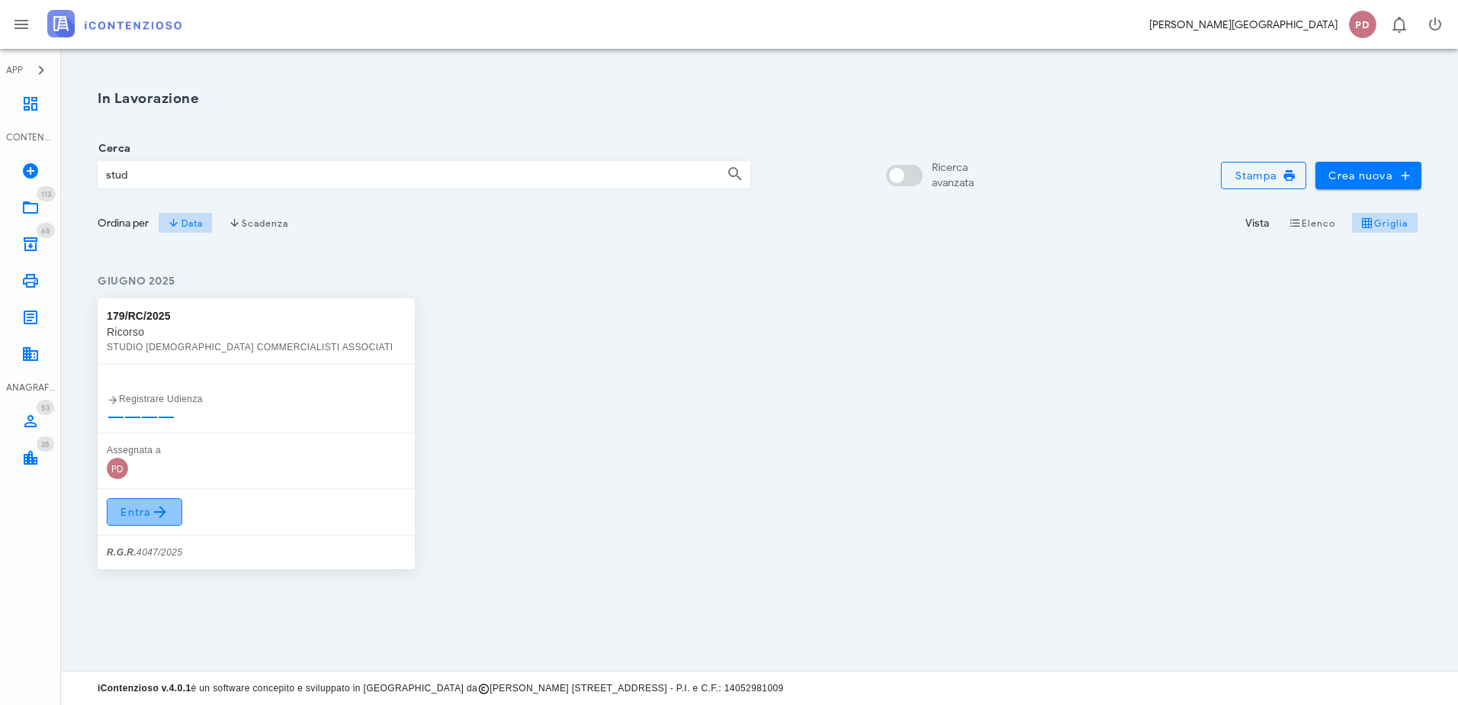
click at [153, 522] on link "Entra" at bounding box center [145, 511] width 76 height 27
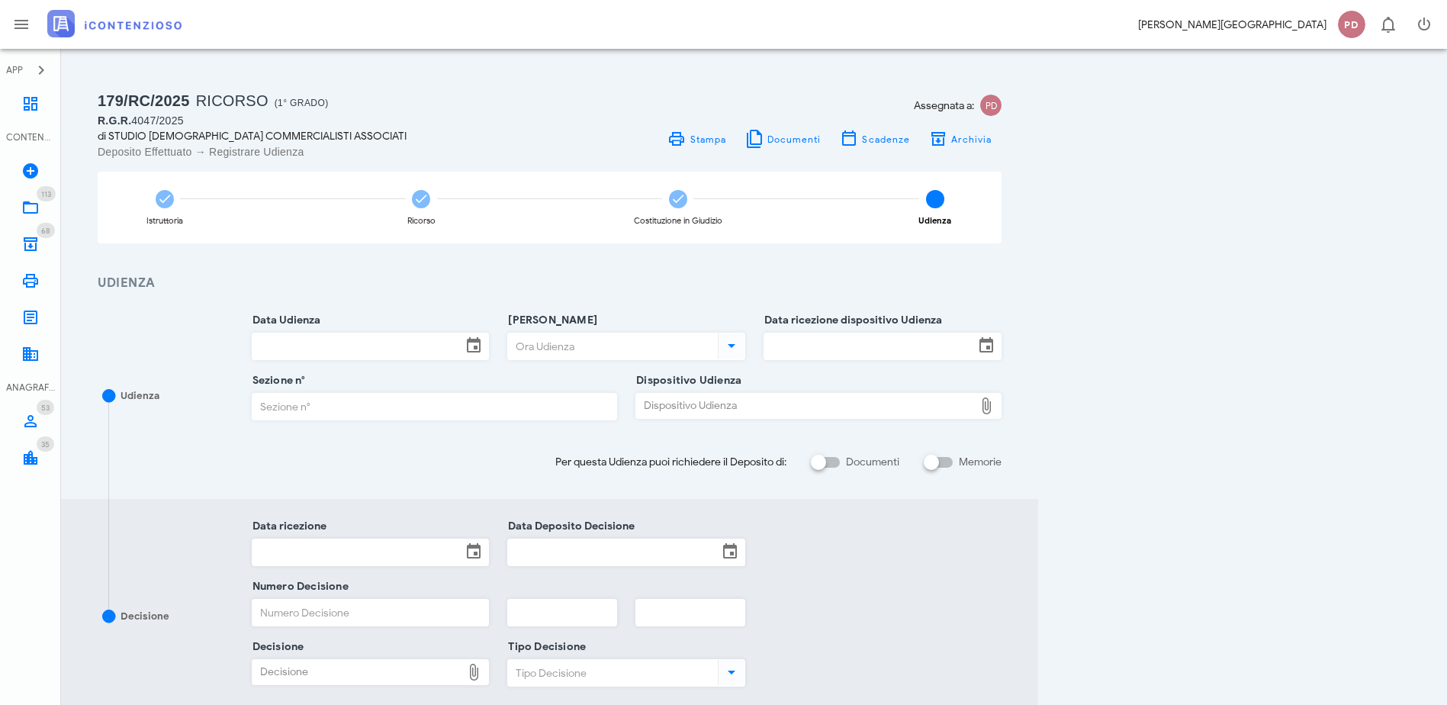
click at [148, 26] on img at bounding box center [114, 23] width 134 height 27
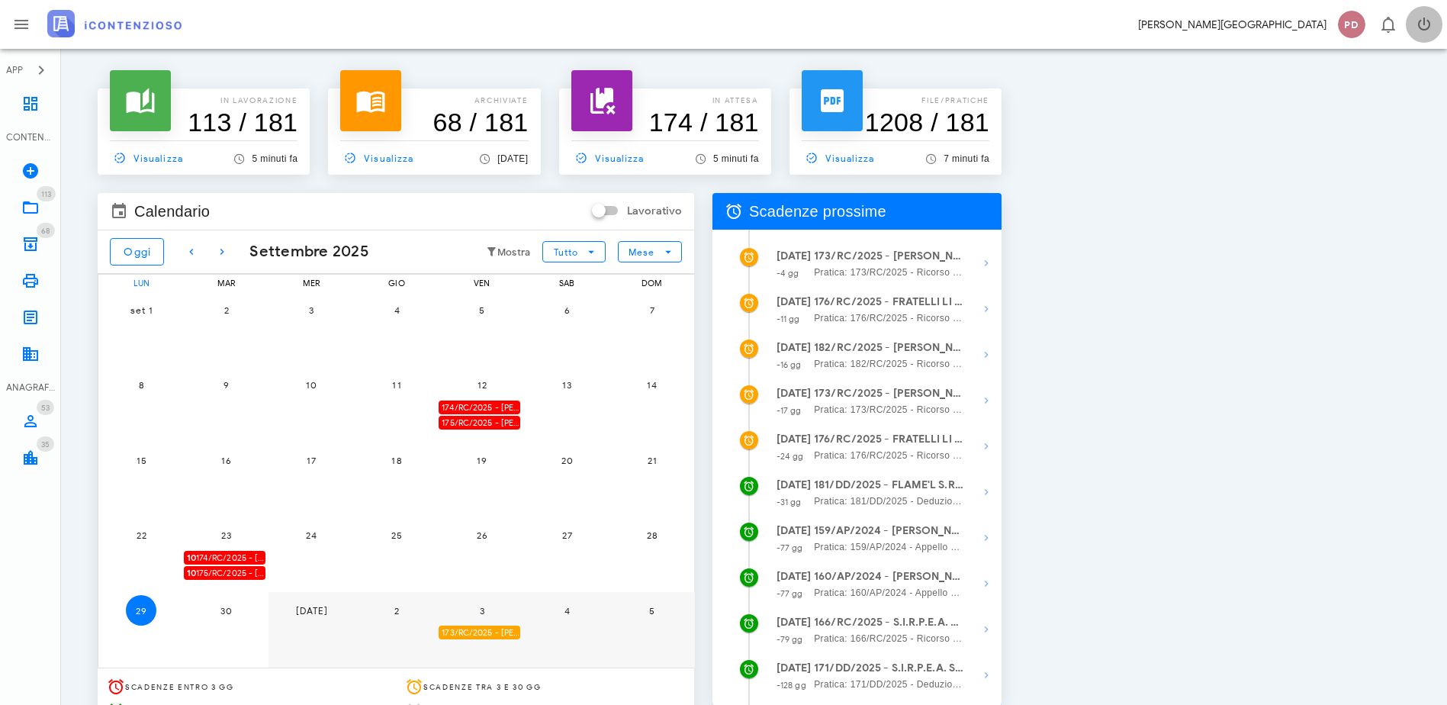
click at [1417, 28] on icon "button" at bounding box center [1424, 24] width 18 height 18
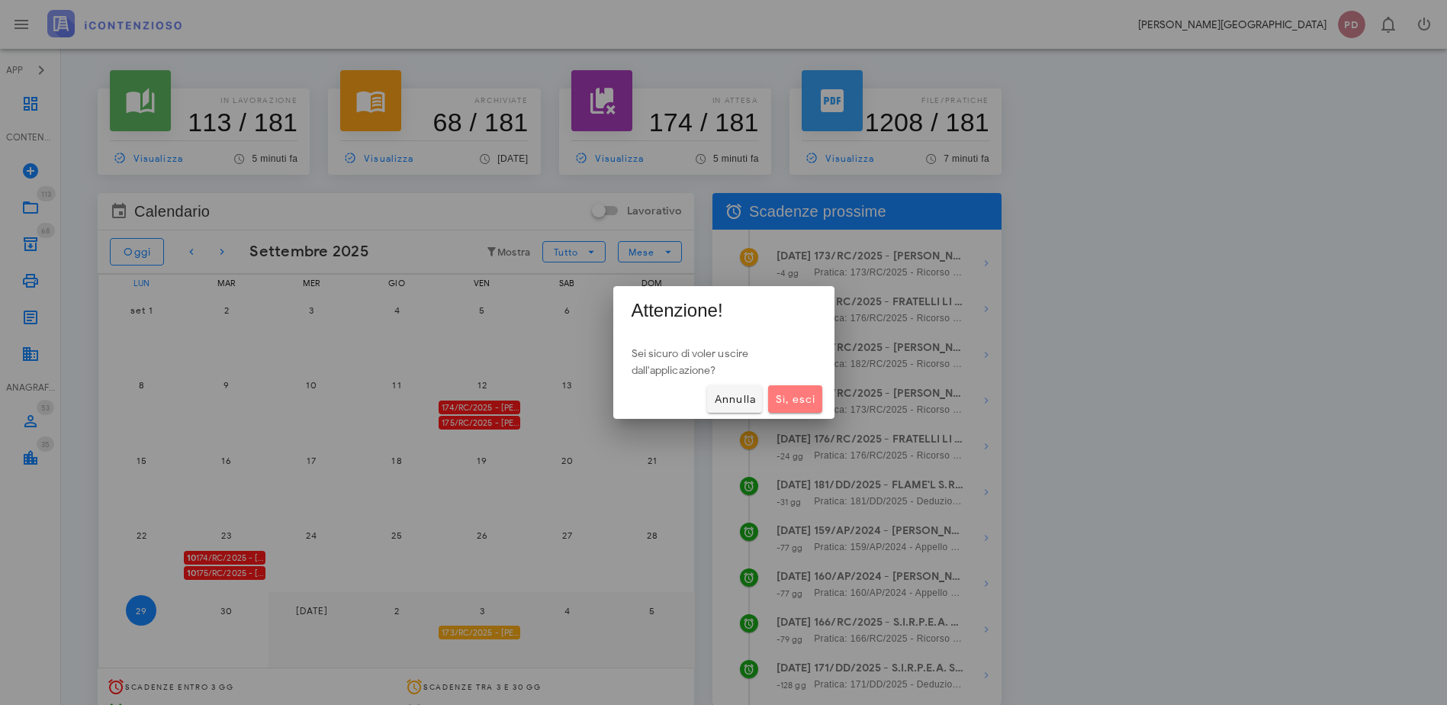
click at [805, 405] on span "Sì, esci" at bounding box center [794, 399] width 41 height 13
